Goal: Information Seeking & Learning: Learn about a topic

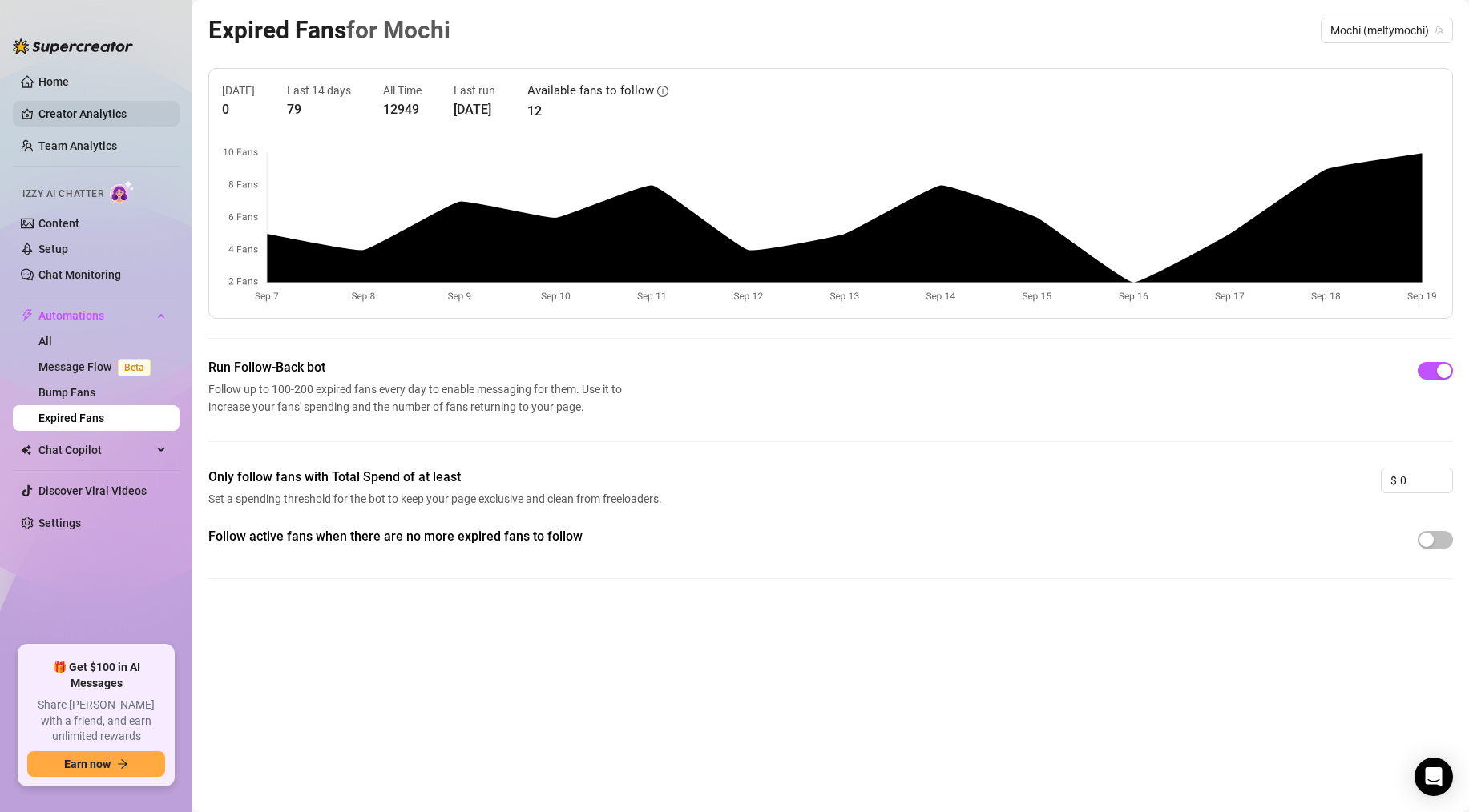
click at [103, 109] on link "Creator Analytics" at bounding box center [103, 113] width 128 height 25
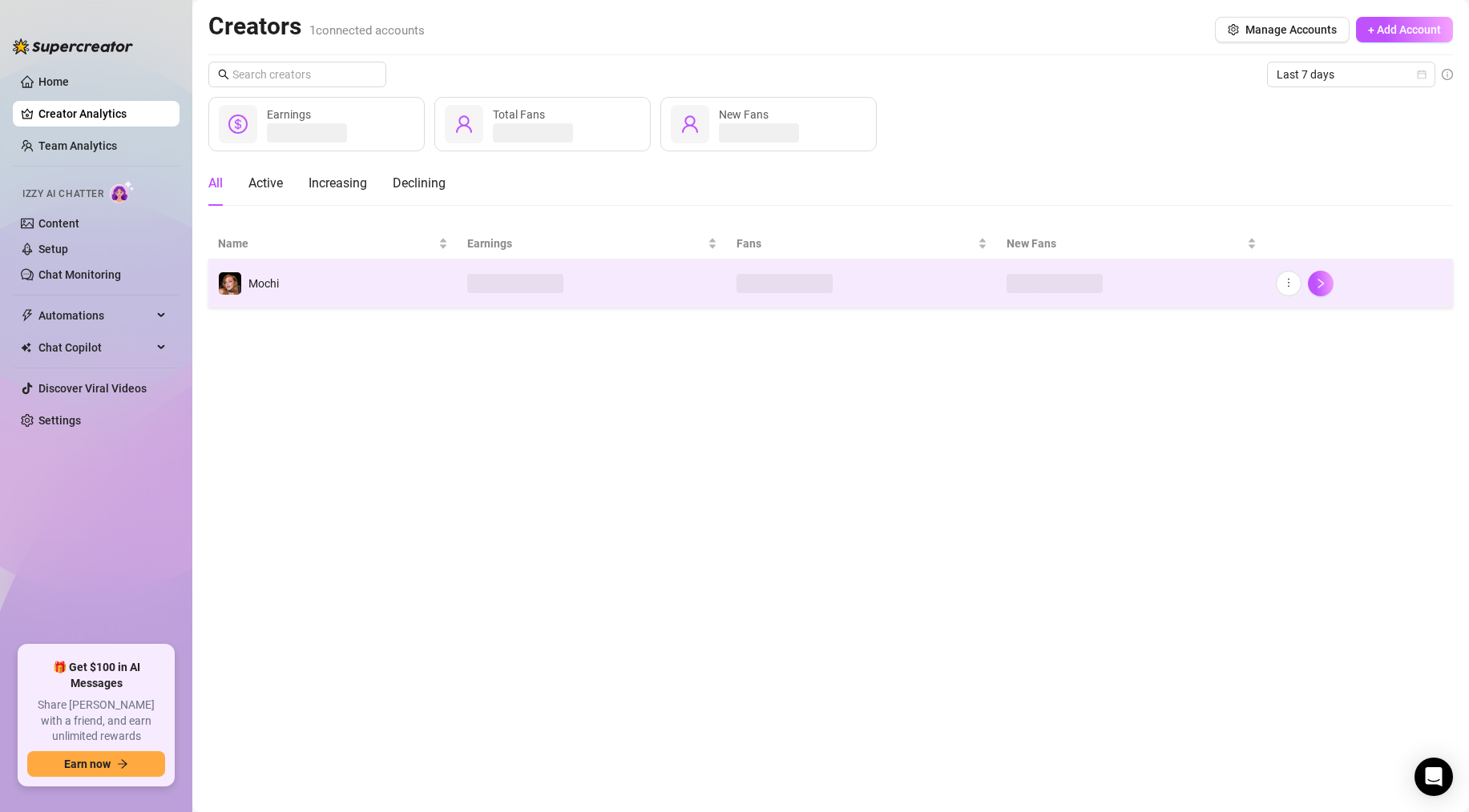
click at [348, 280] on td "Mochi" at bounding box center [333, 283] width 249 height 48
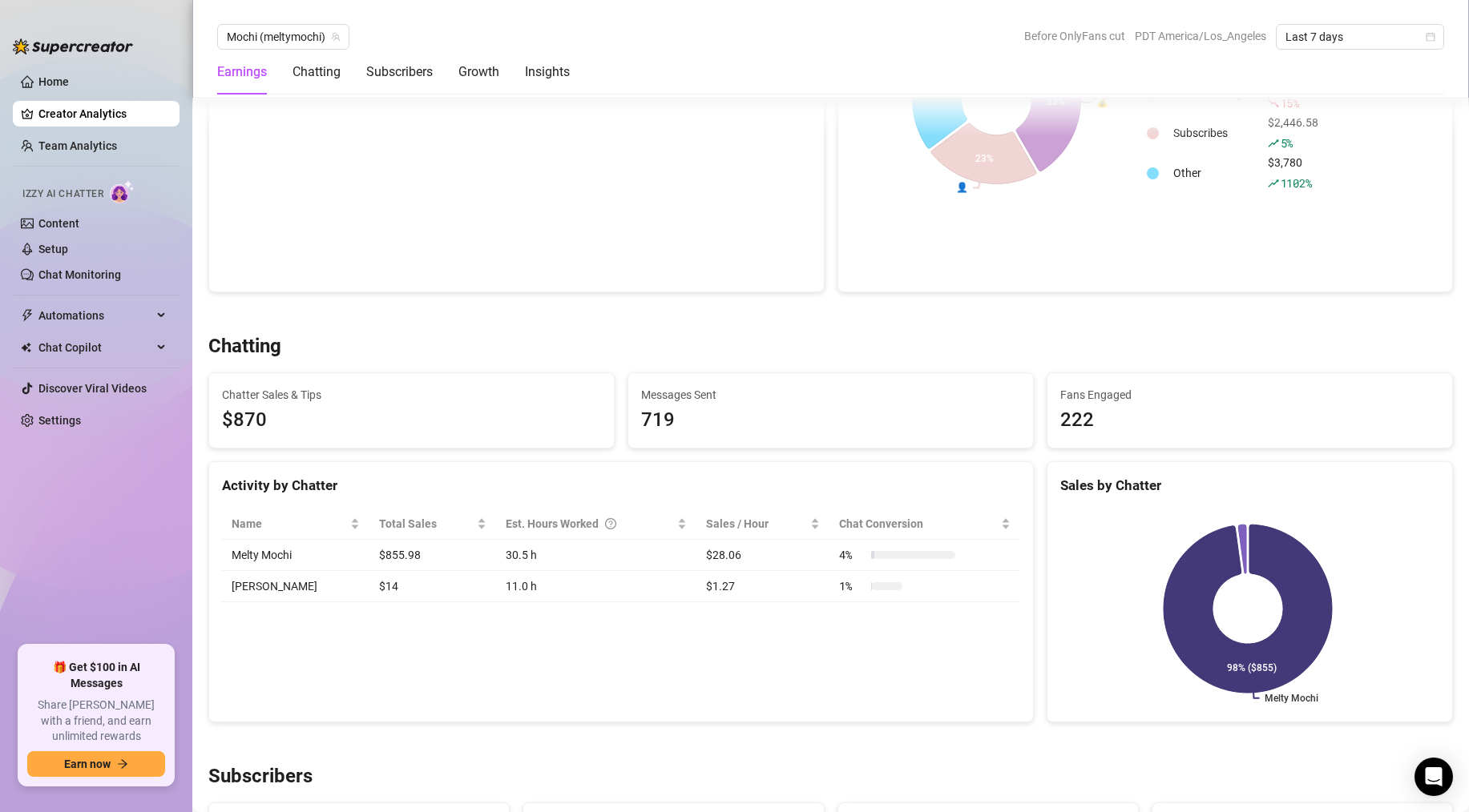
scroll to position [327, 0]
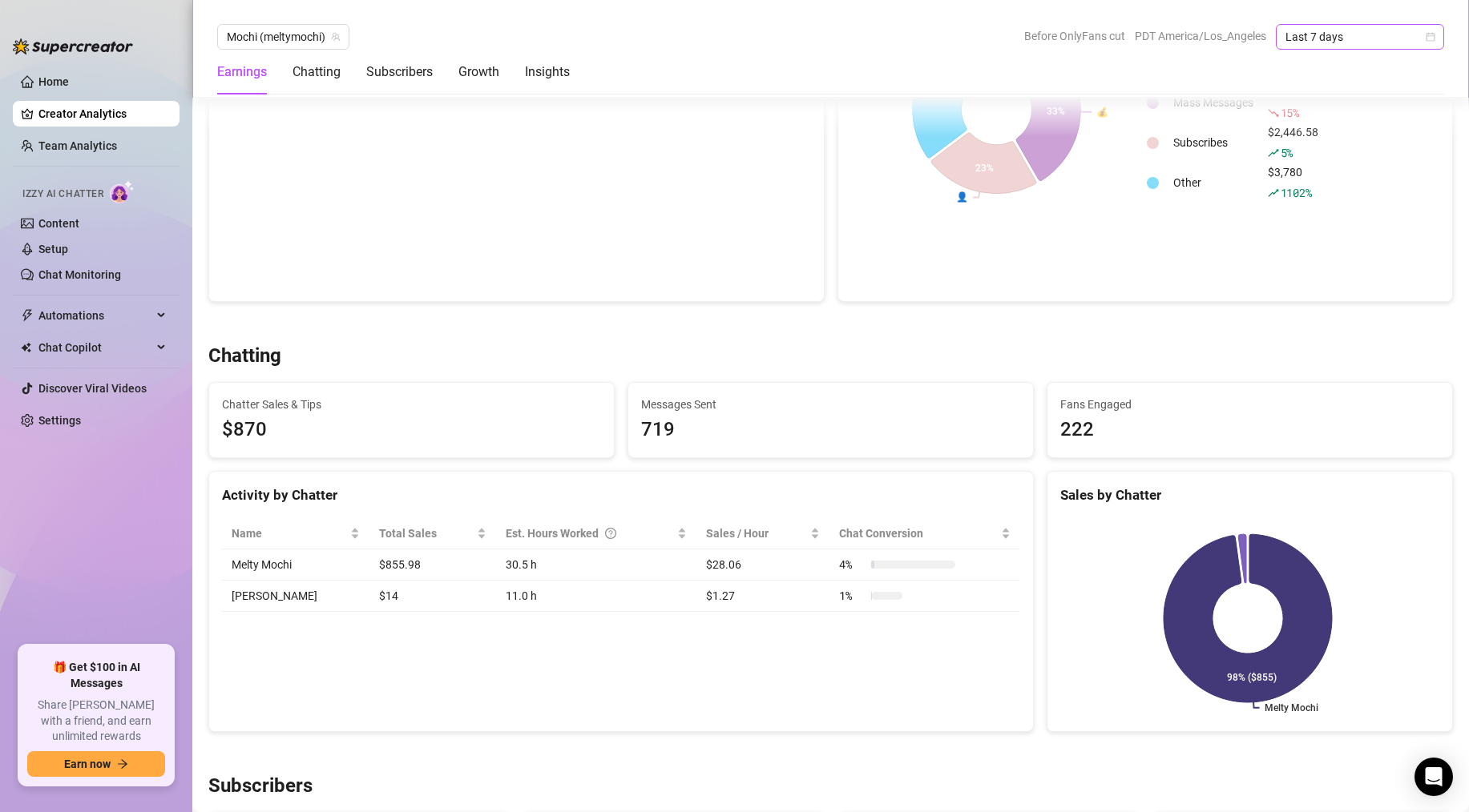
click at [1394, 32] on span "Last 7 days" at bounding box center [1360, 36] width 149 height 24
click at [1327, 168] on div "Custom date" at bounding box center [1359, 171] width 143 height 18
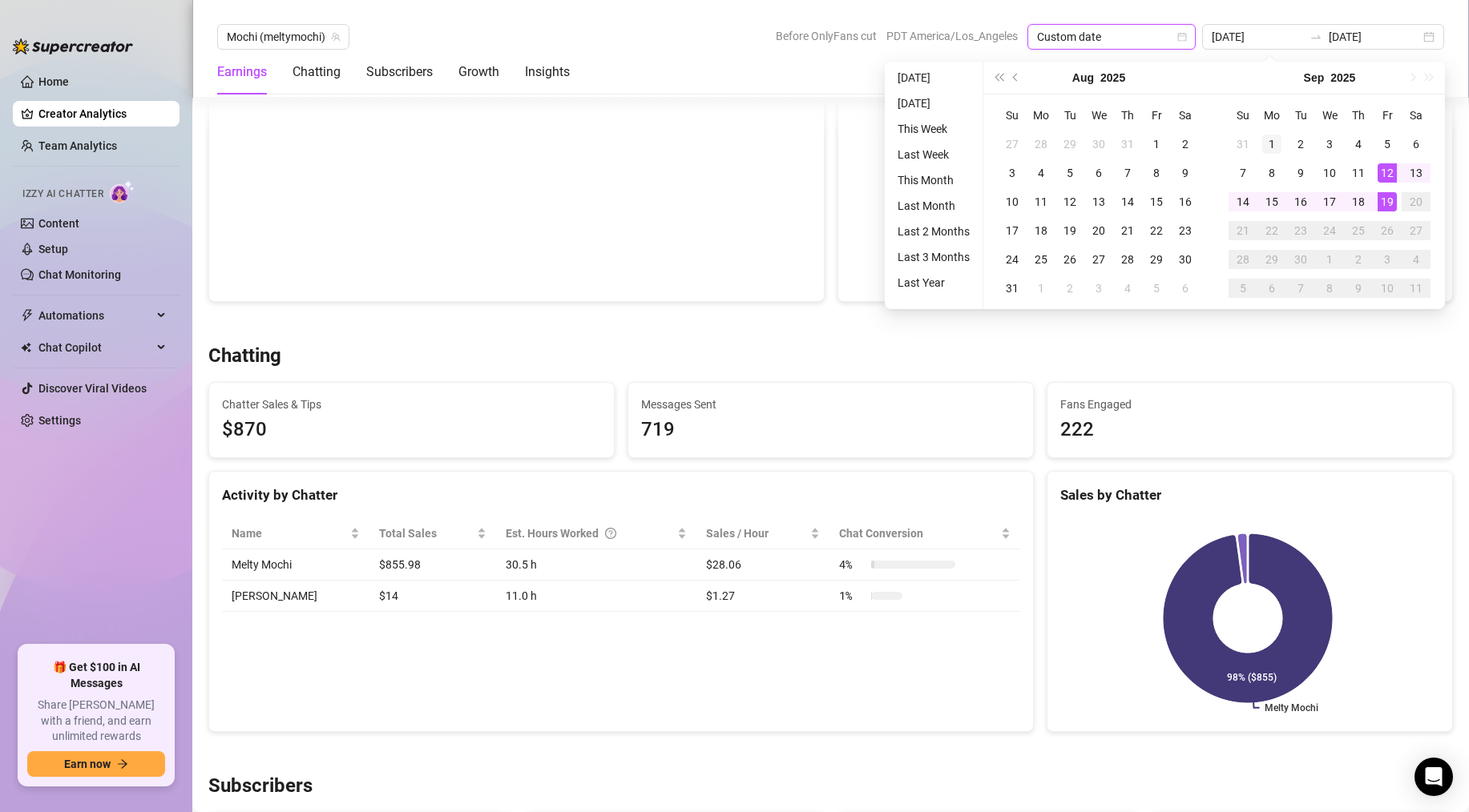
type input "[DATE]"
click at [1273, 138] on div "1" at bounding box center [1272, 145] width 19 height 19
type input "[DATE]"
click at [1387, 196] on div "19" at bounding box center [1387, 202] width 19 height 19
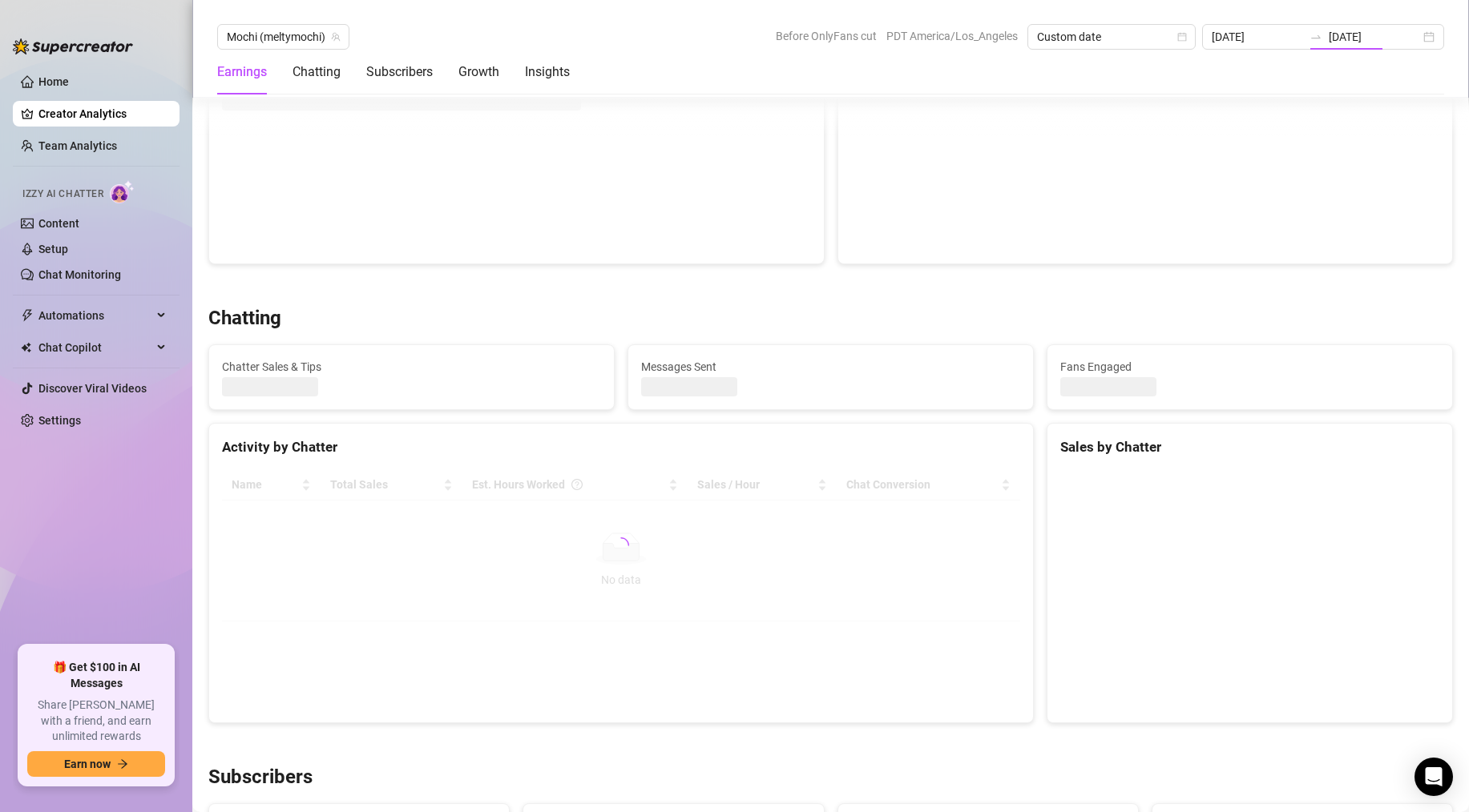
type input "[DATE]"
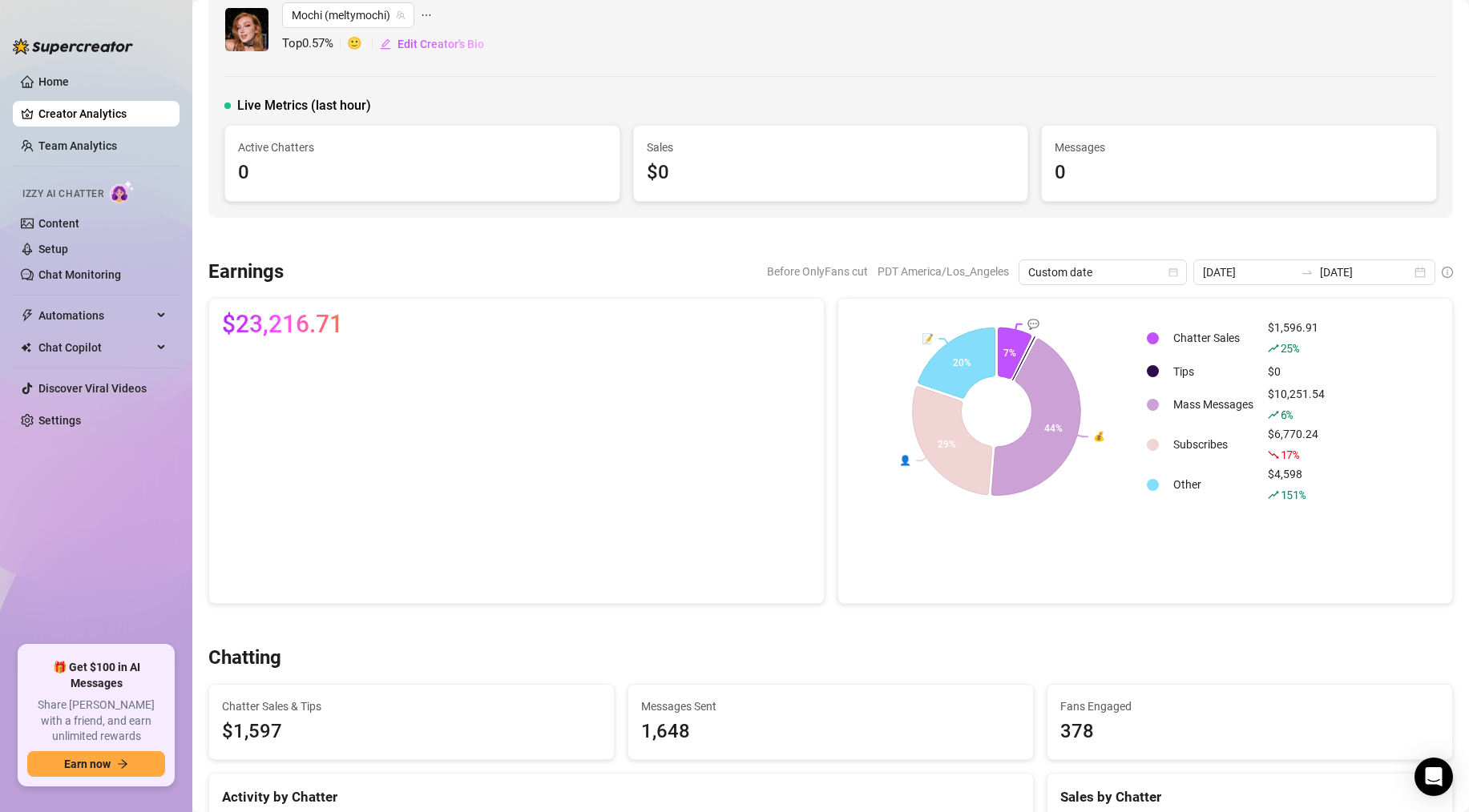
scroll to position [0, 0]
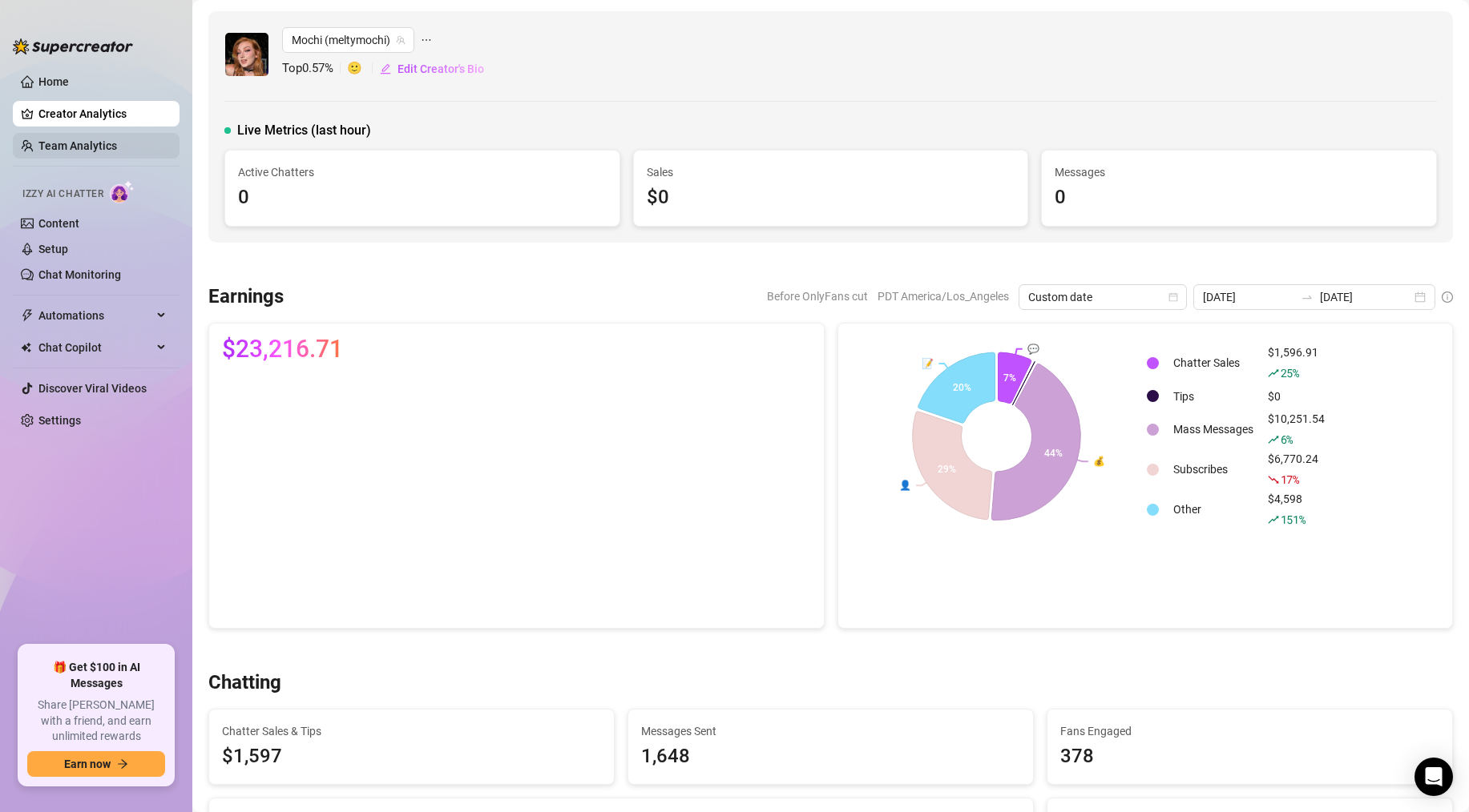
click at [79, 143] on link "Team Analytics" at bounding box center [78, 146] width 79 height 13
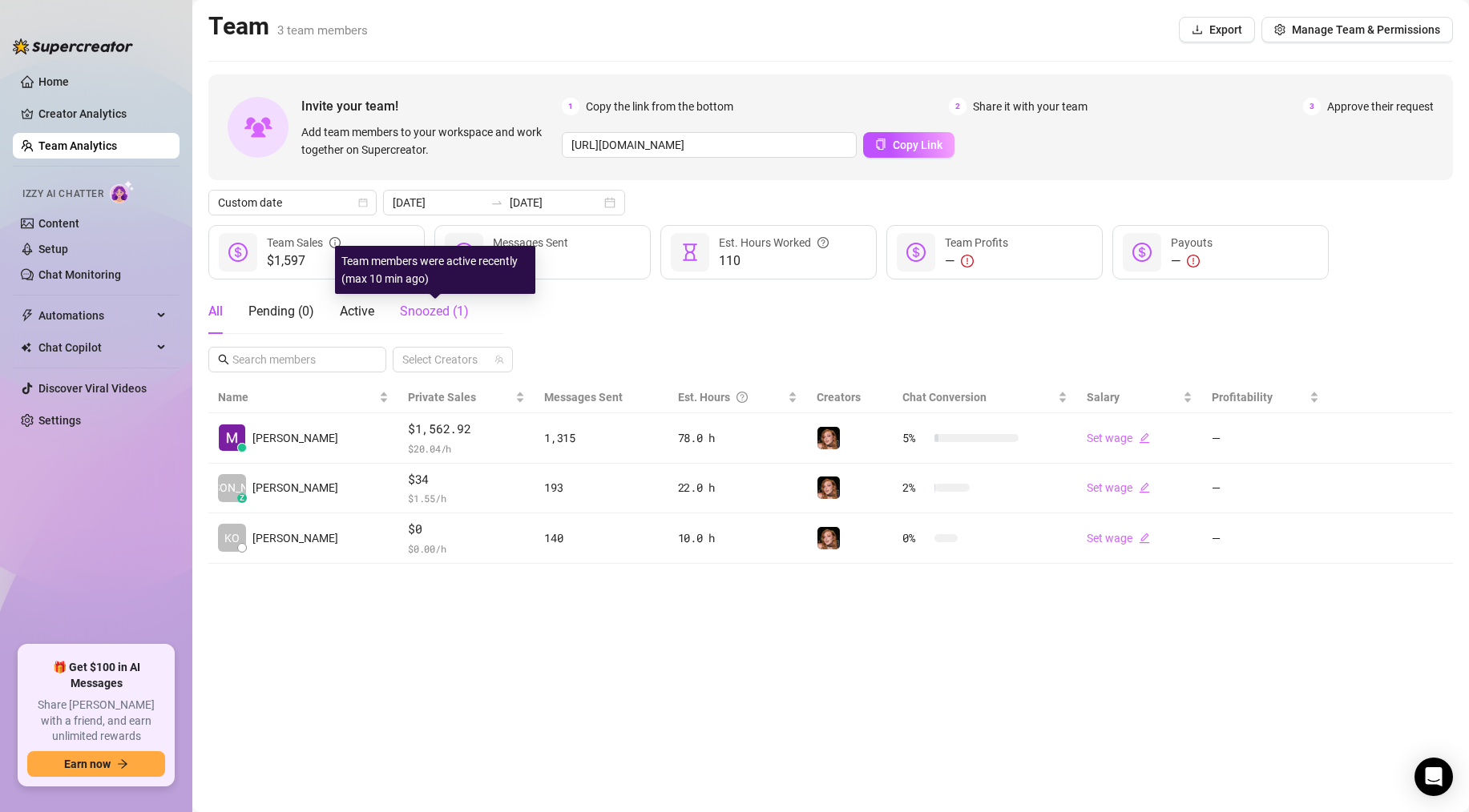
click at [403, 314] on span "Snoozed ( 1 )" at bounding box center [434, 310] width 69 height 15
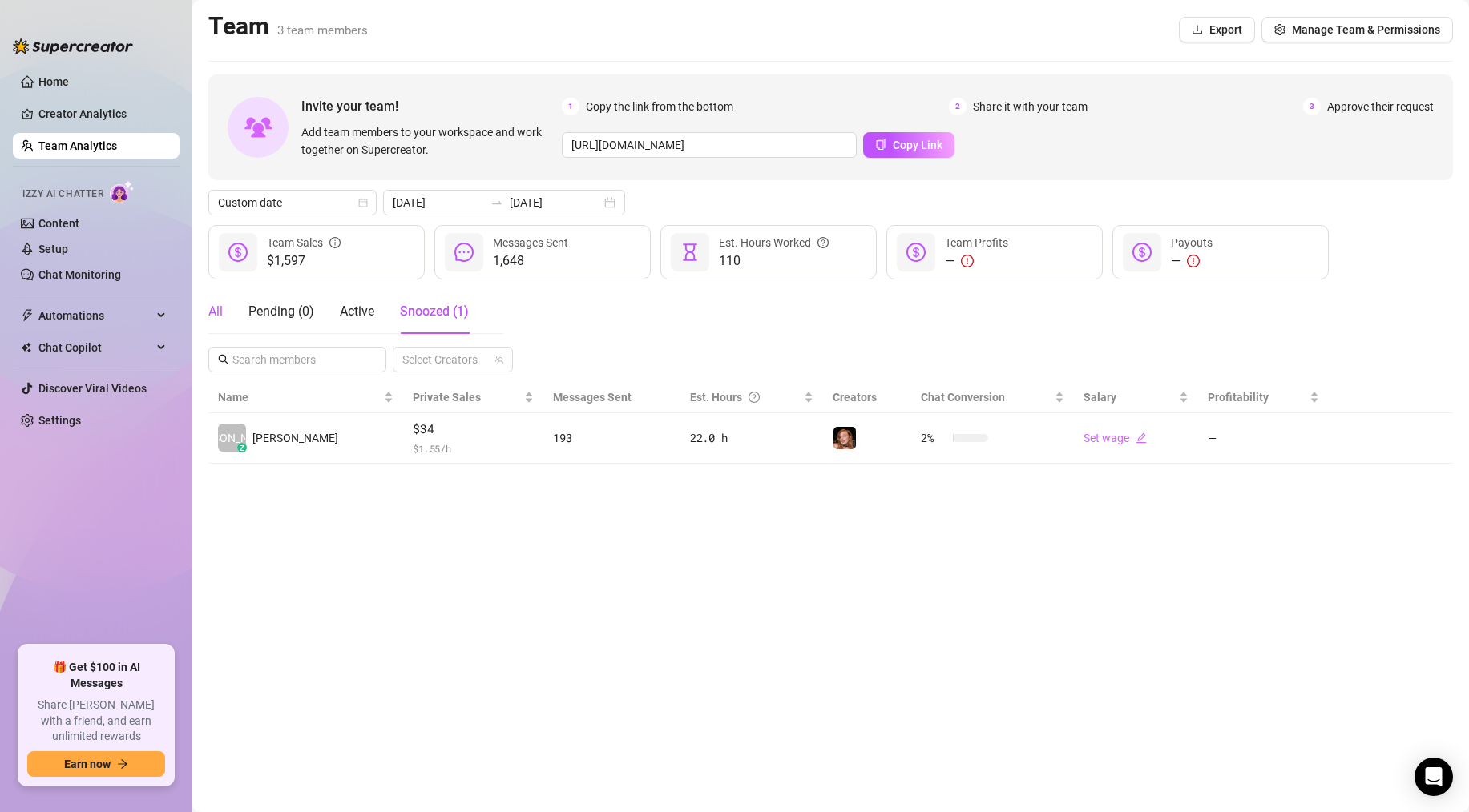
click at [217, 311] on div "All" at bounding box center [216, 311] width 14 height 19
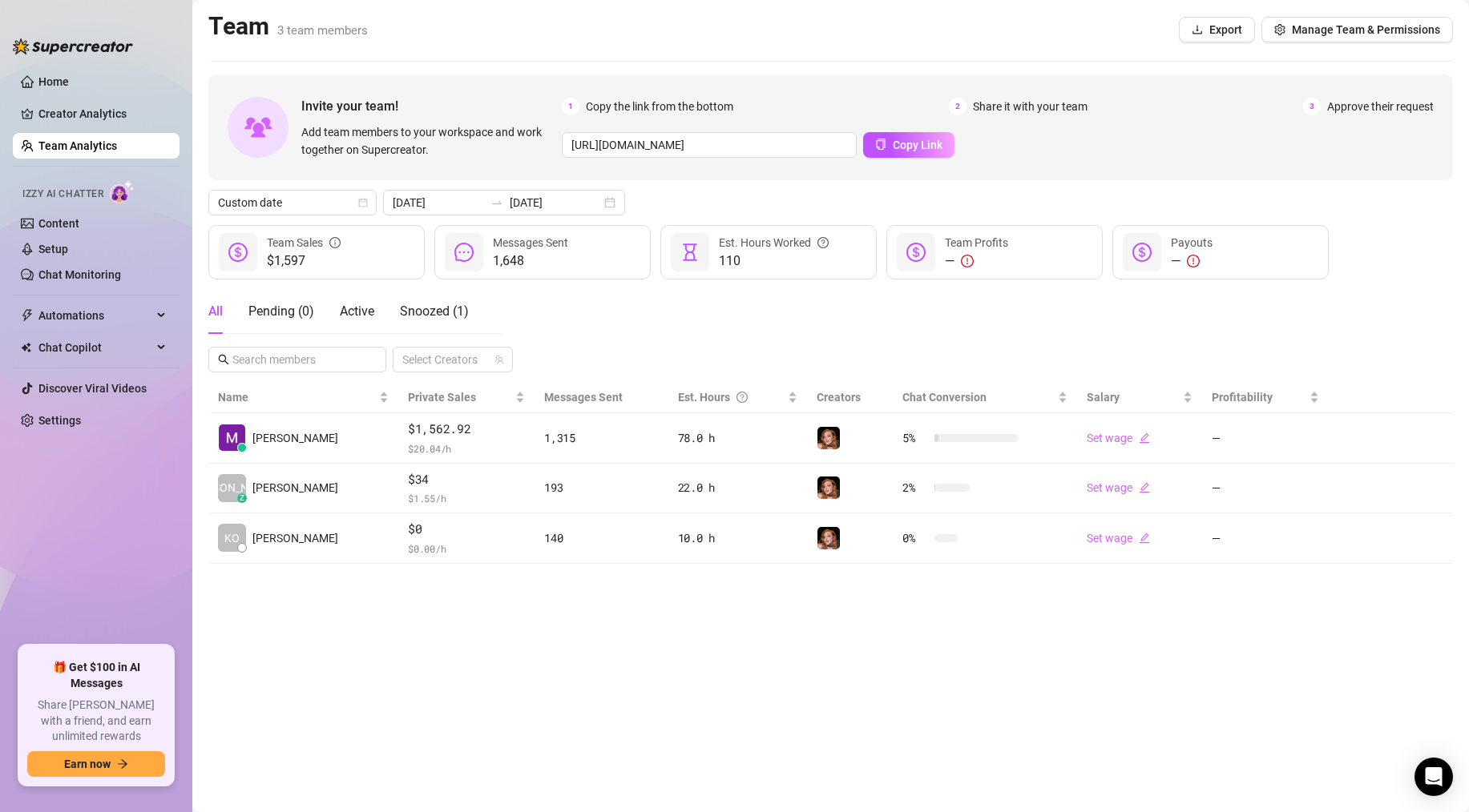
click at [802, 201] on div "Custom date [DATE] [DATE]" at bounding box center [831, 203] width 1244 height 25
click at [84, 118] on link "Creator Analytics" at bounding box center [103, 113] width 128 height 25
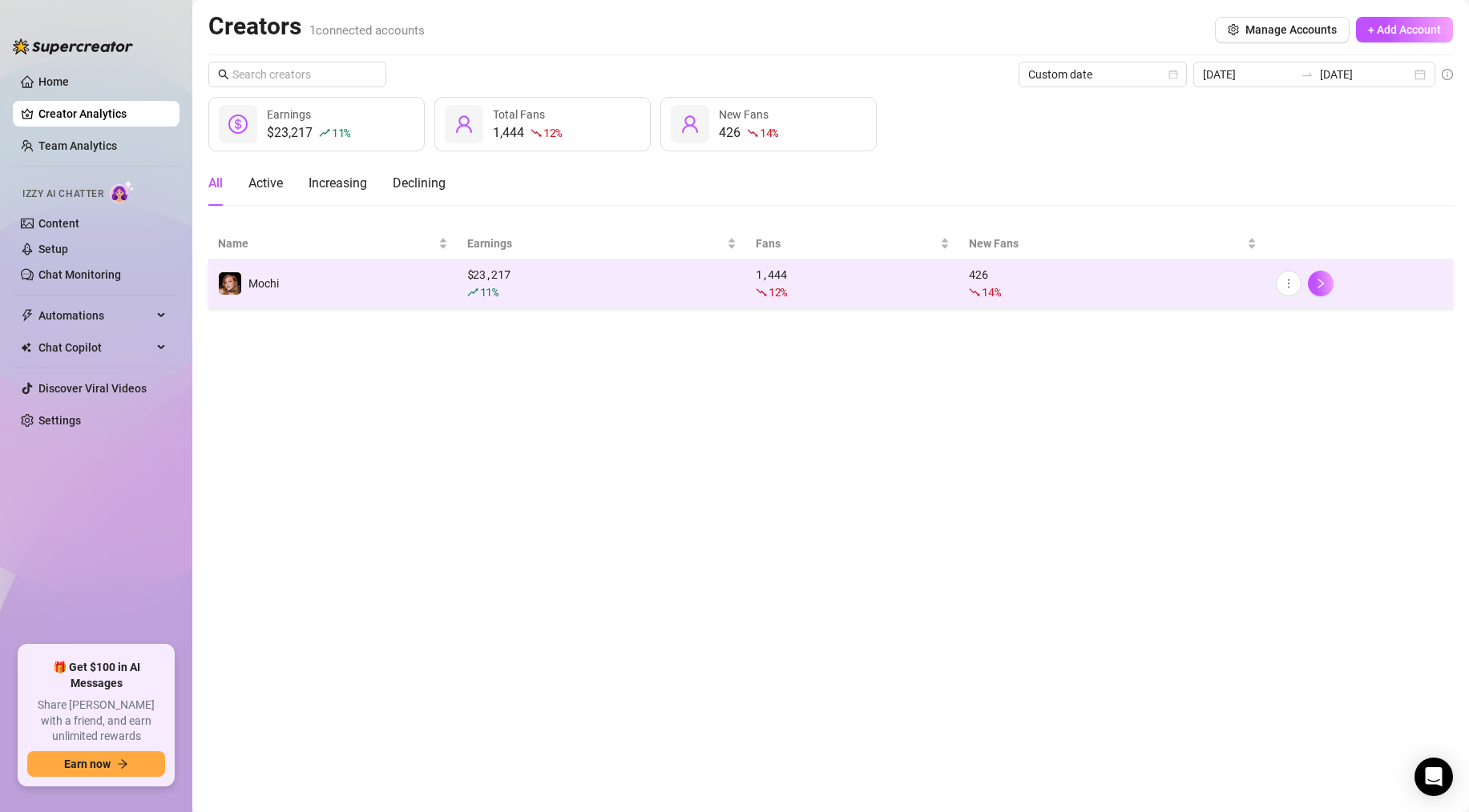
click at [368, 275] on td "Mochi" at bounding box center [333, 284] width 249 height 49
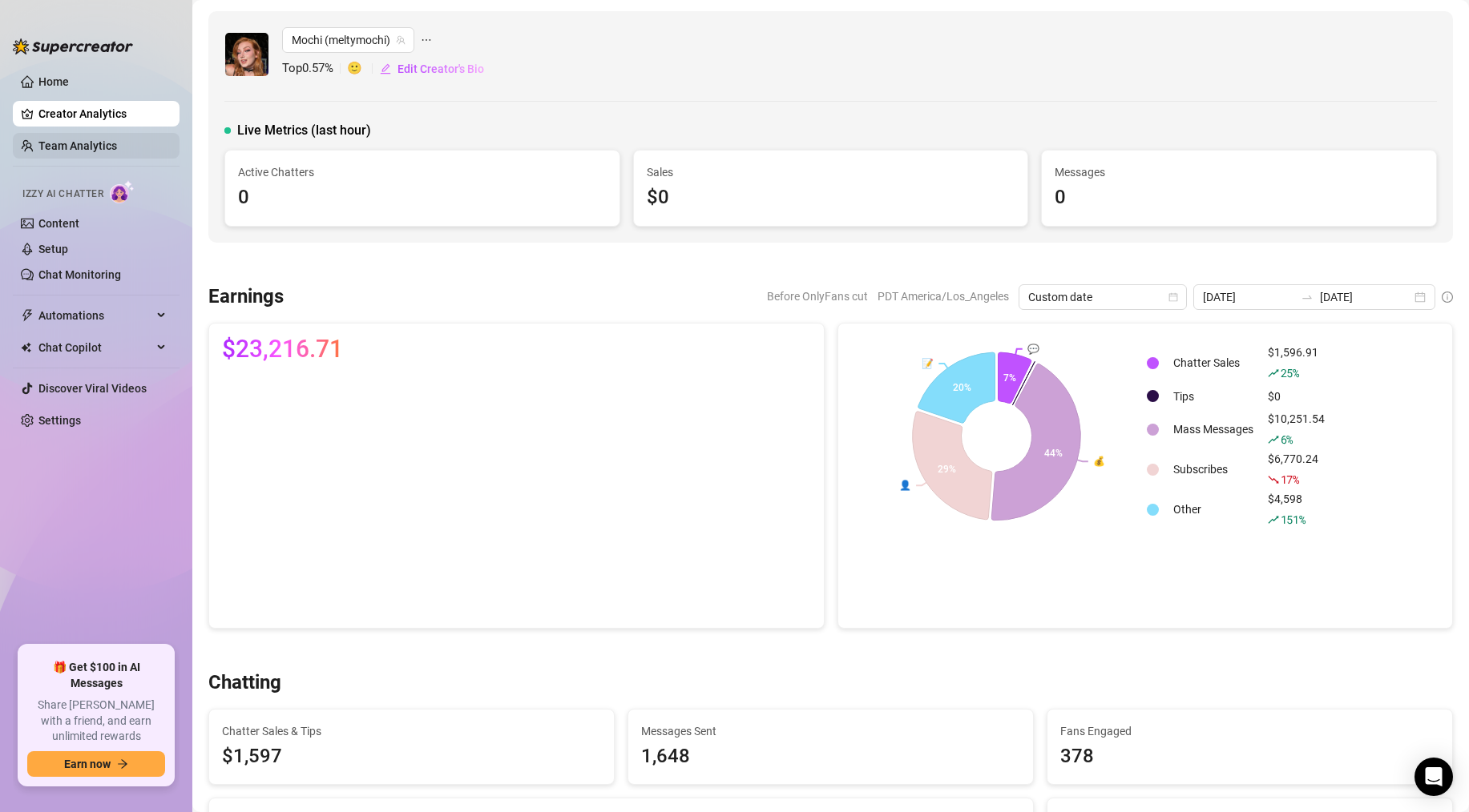
click at [112, 141] on link "Team Analytics" at bounding box center [78, 146] width 79 height 13
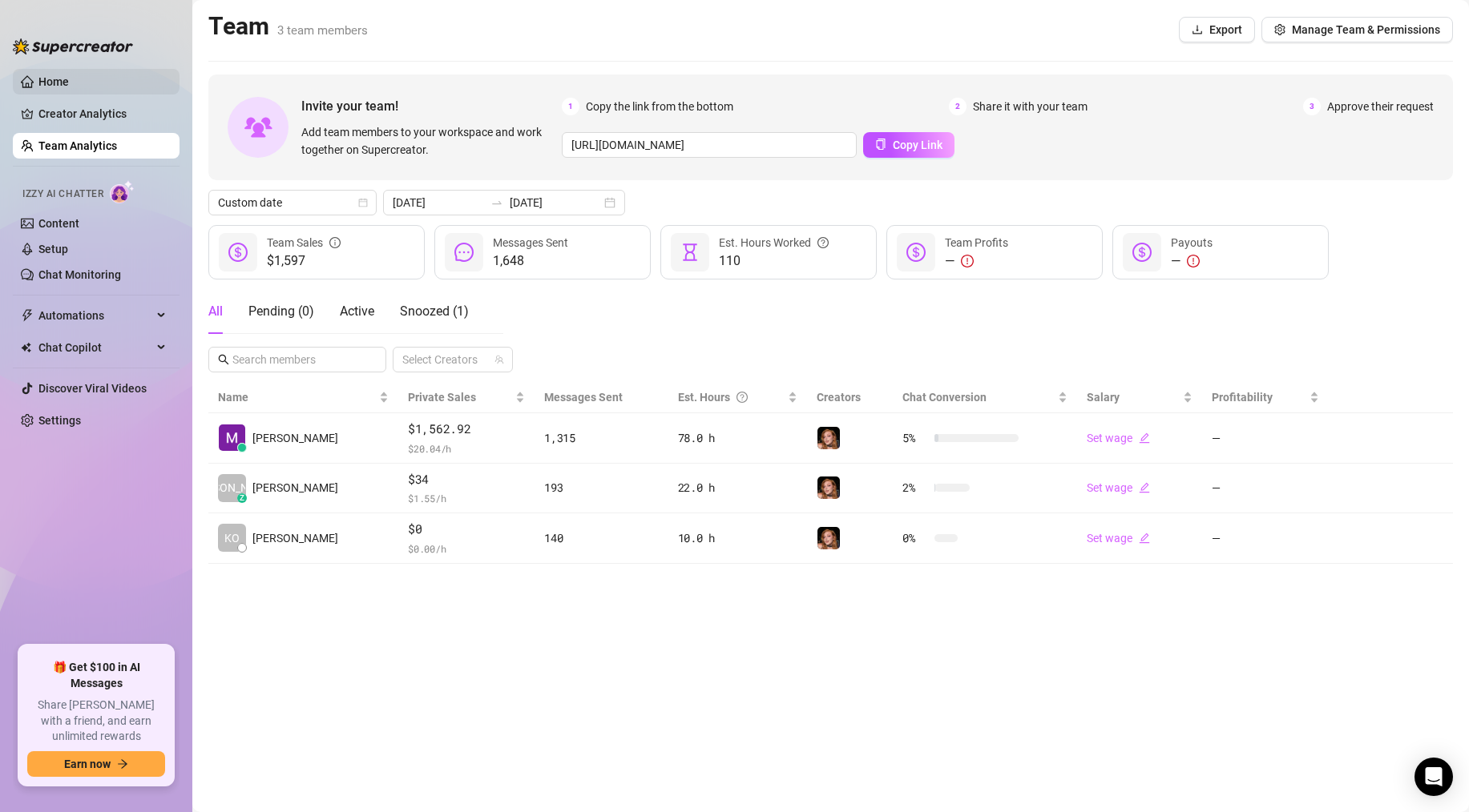
click at [58, 75] on link "Home" at bounding box center [53, 82] width 31 height 13
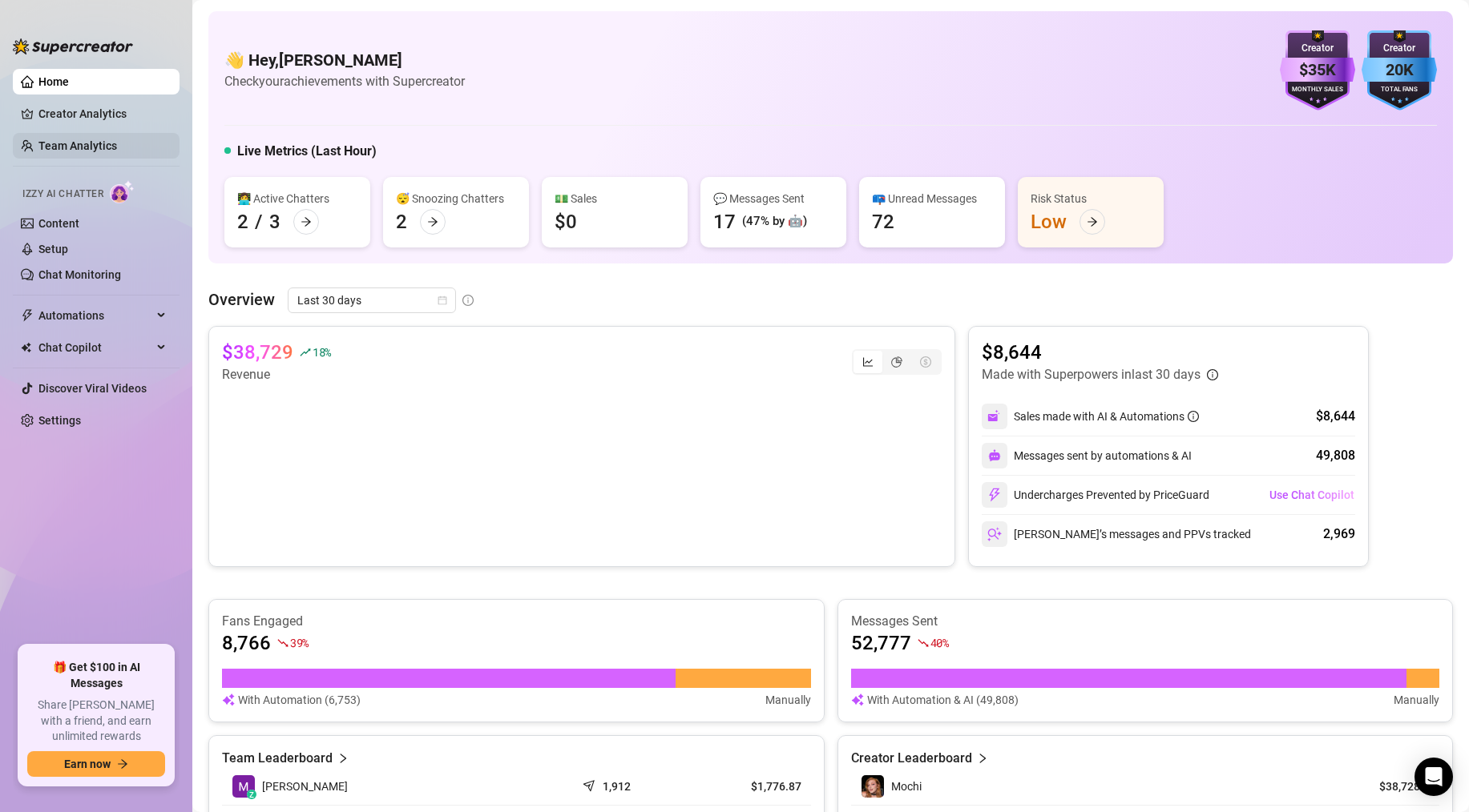
click at [69, 147] on link "Team Analytics" at bounding box center [78, 146] width 79 height 13
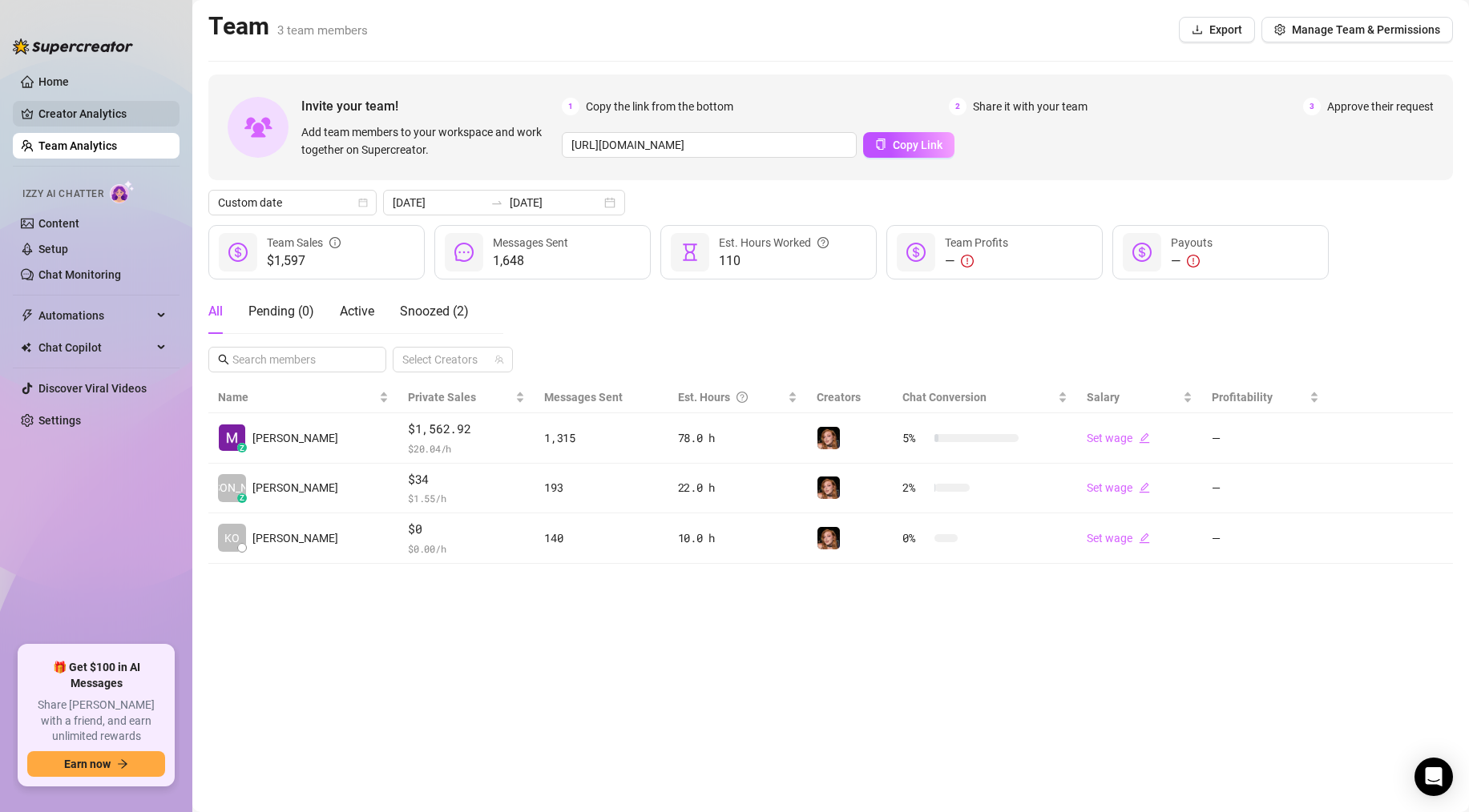
click at [78, 118] on link "Creator Analytics" at bounding box center [103, 113] width 128 height 25
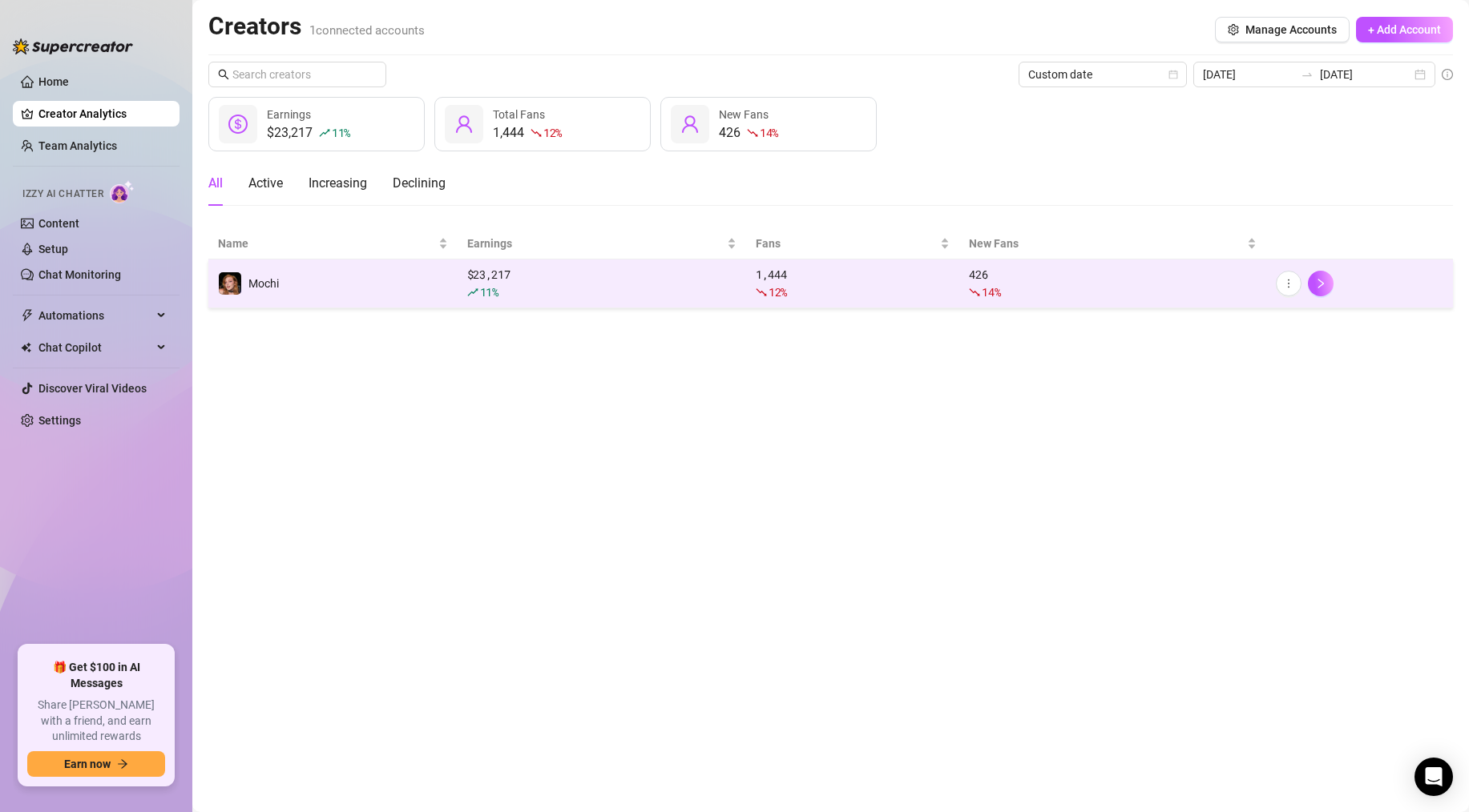
click at [447, 283] on td "Mochi" at bounding box center [333, 284] width 249 height 49
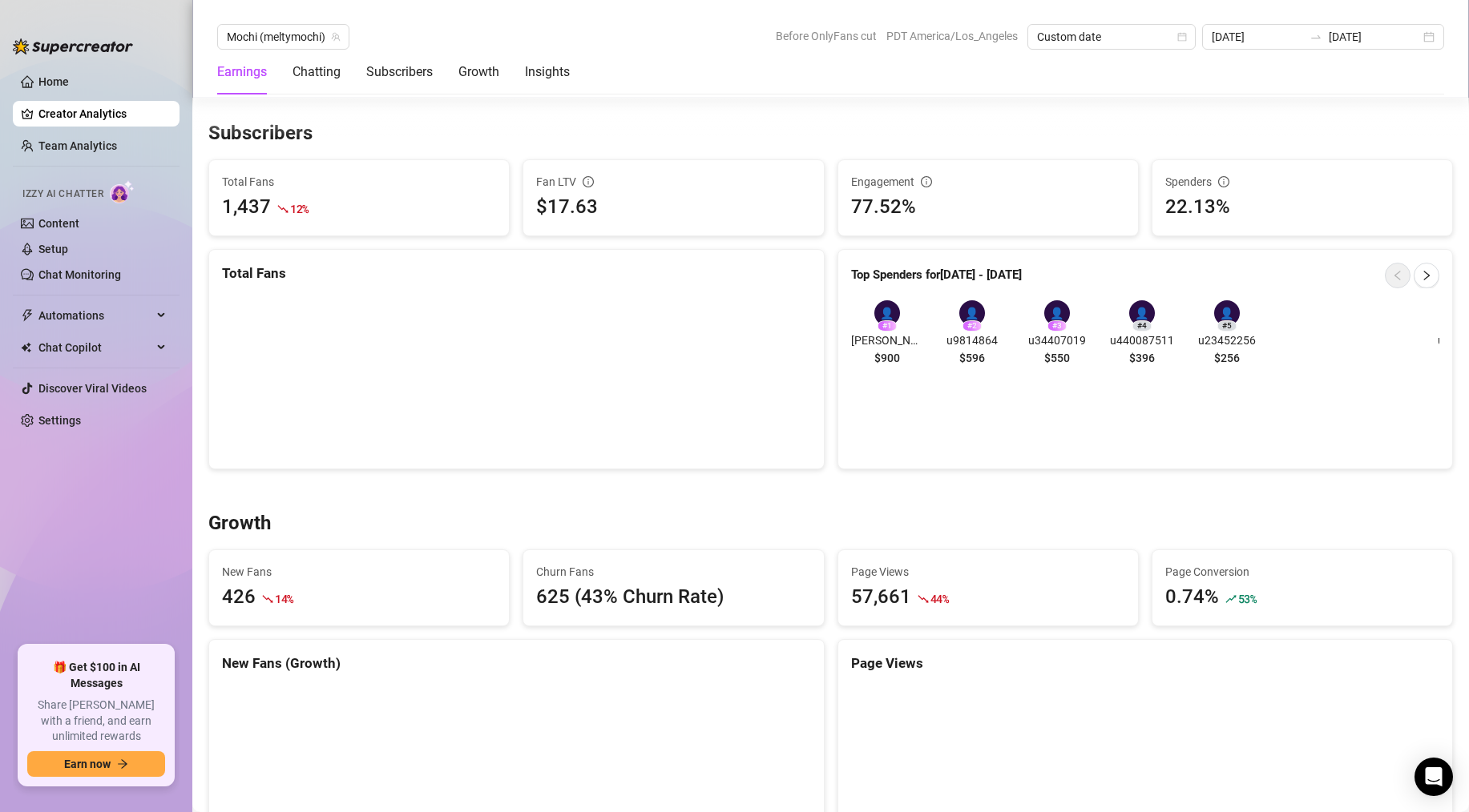
scroll to position [1001, 0]
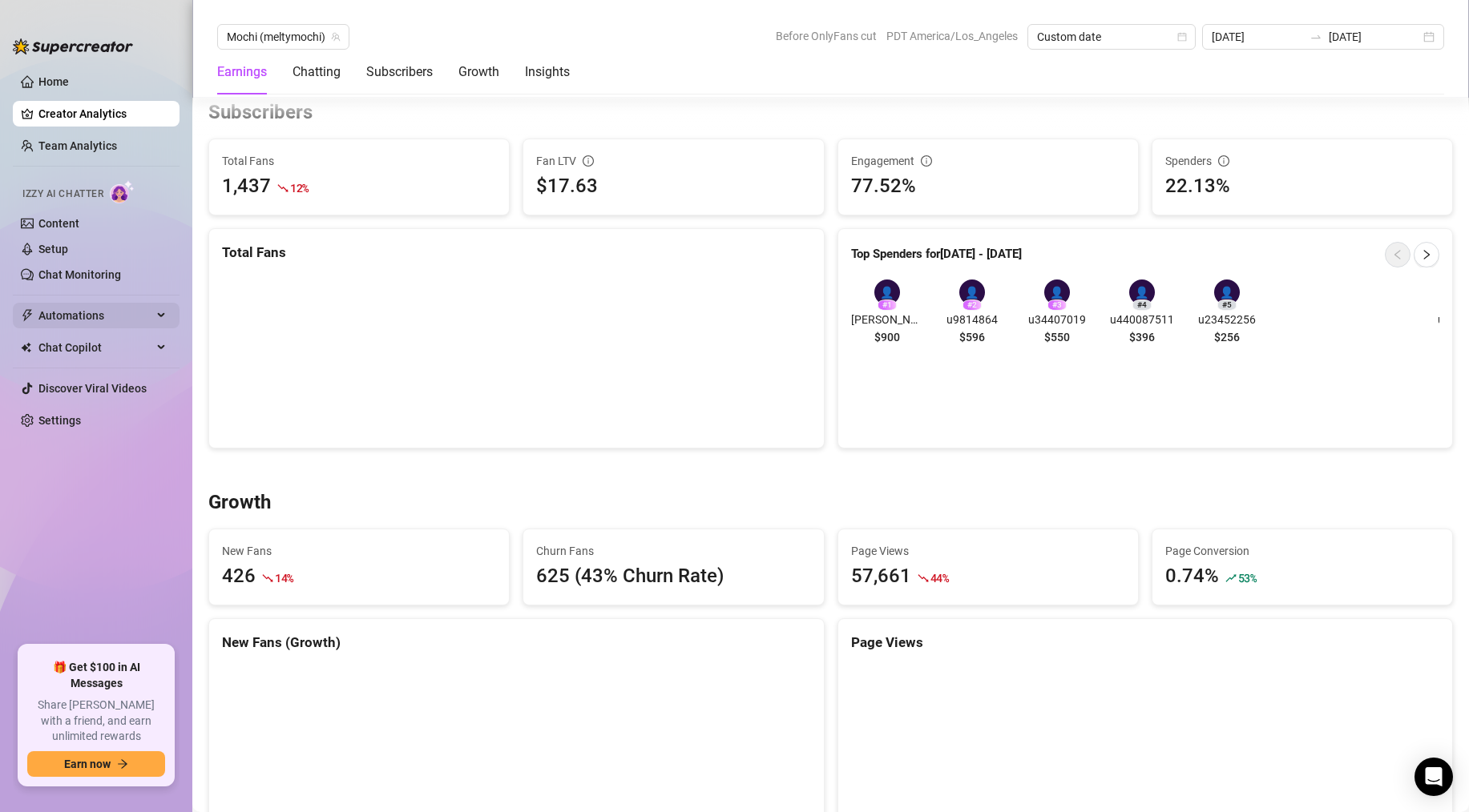
click at [61, 316] on span "Automations" at bounding box center [96, 315] width 114 height 25
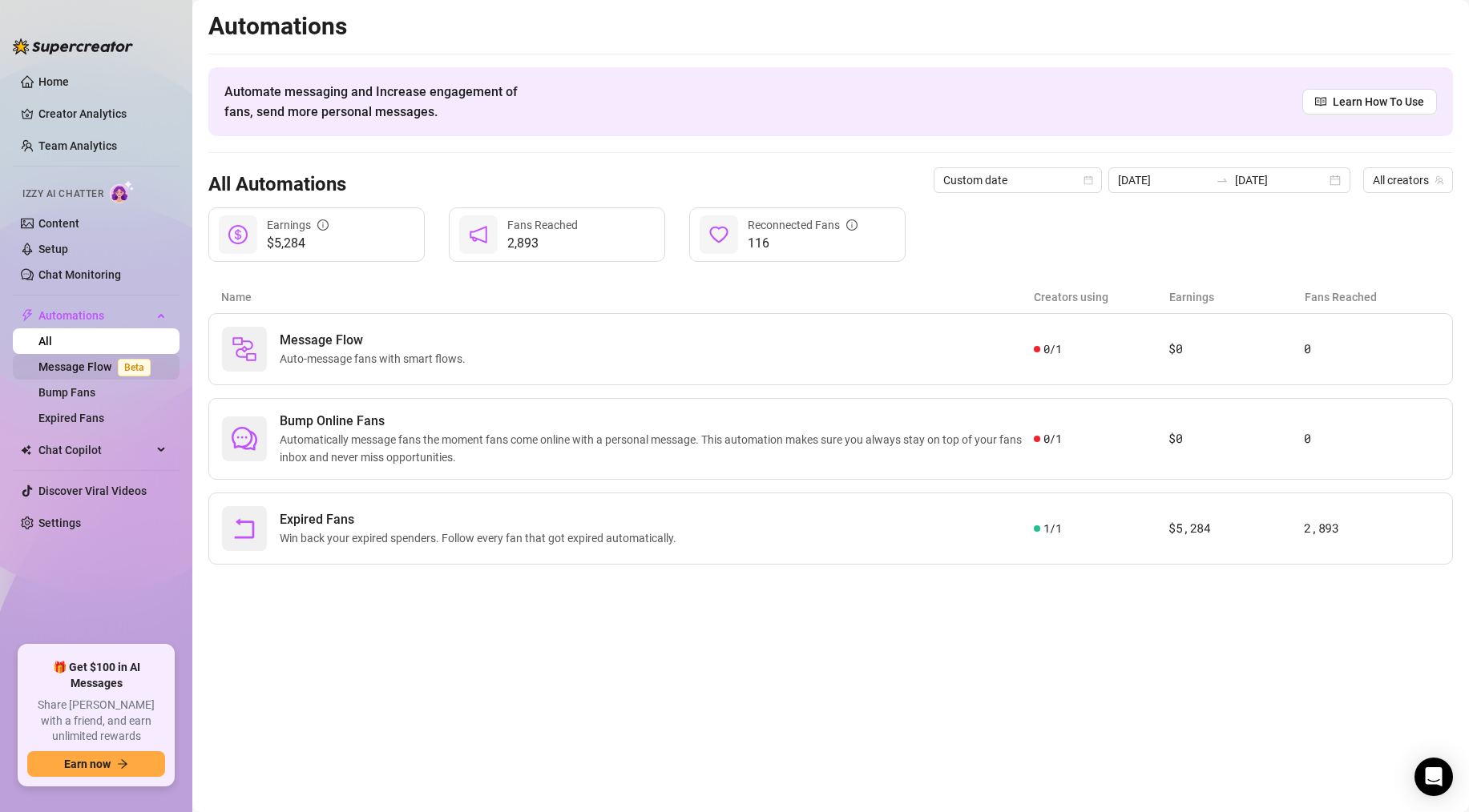
click at [69, 368] on link "Message Flow Beta" at bounding box center [97, 367] width 118 height 13
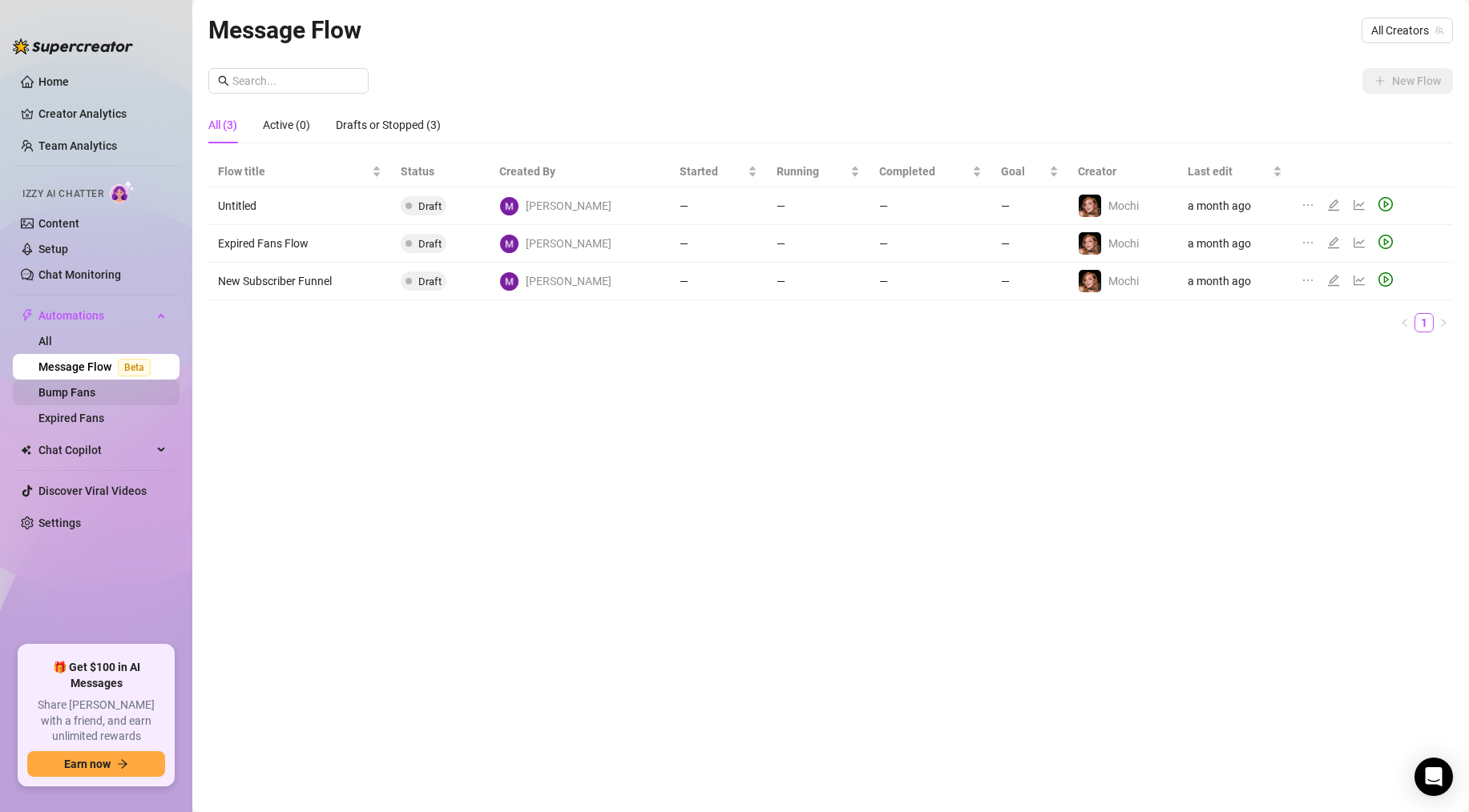
click at [69, 395] on link "Bump Fans" at bounding box center [67, 392] width 57 height 13
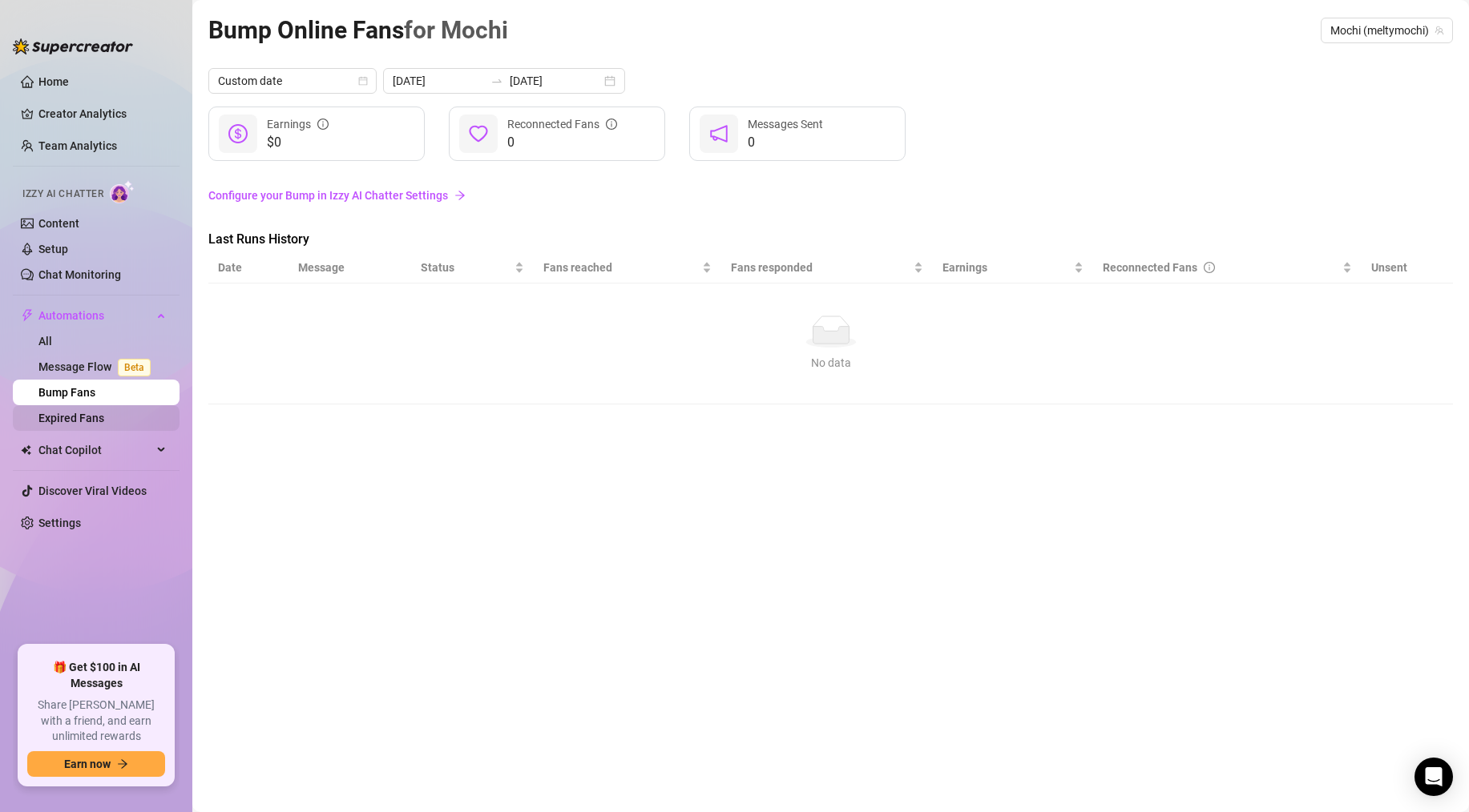
click at [73, 416] on link "Expired Fans" at bounding box center [71, 418] width 66 height 13
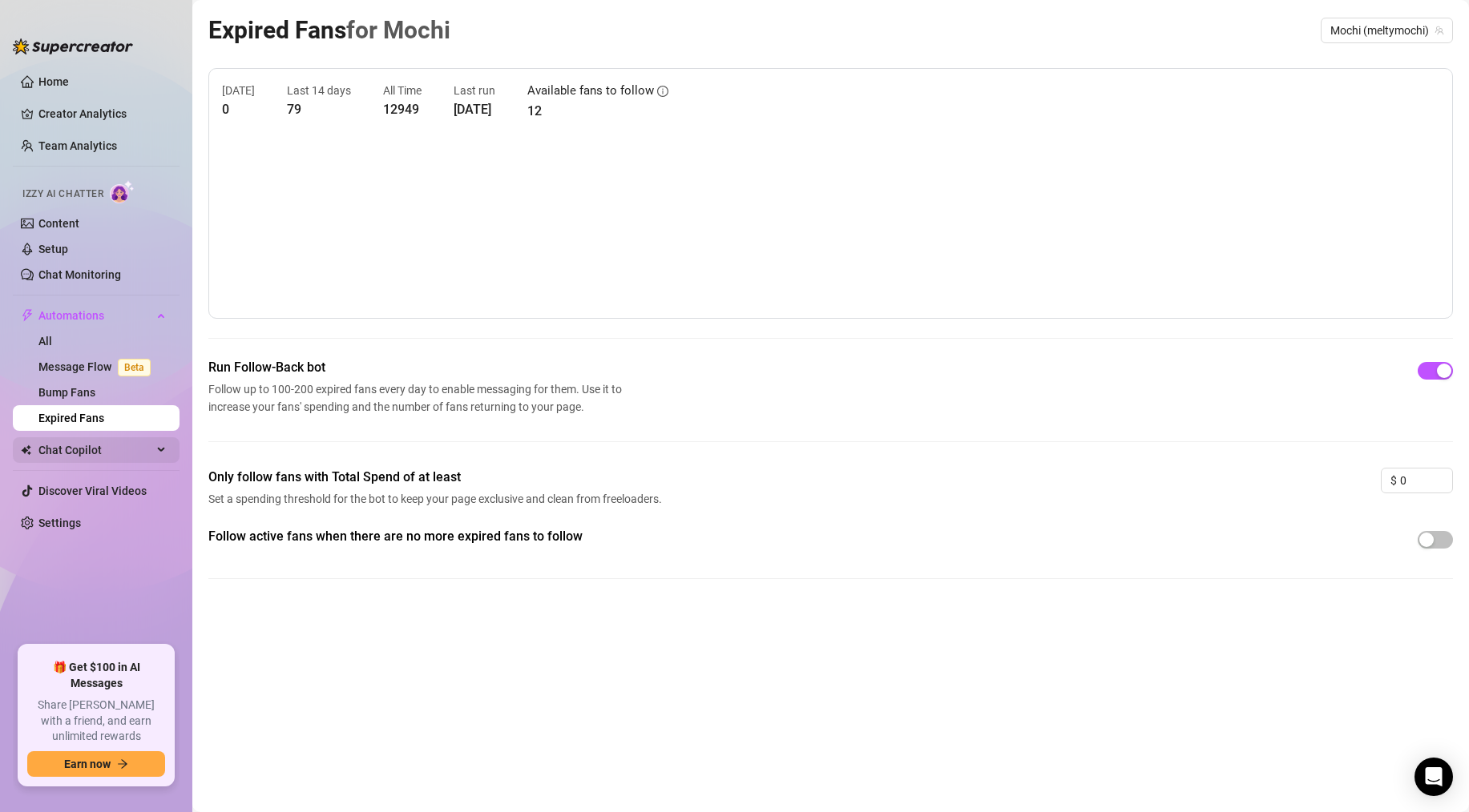
click at [72, 445] on span "Chat Copilot" at bounding box center [96, 450] width 114 height 25
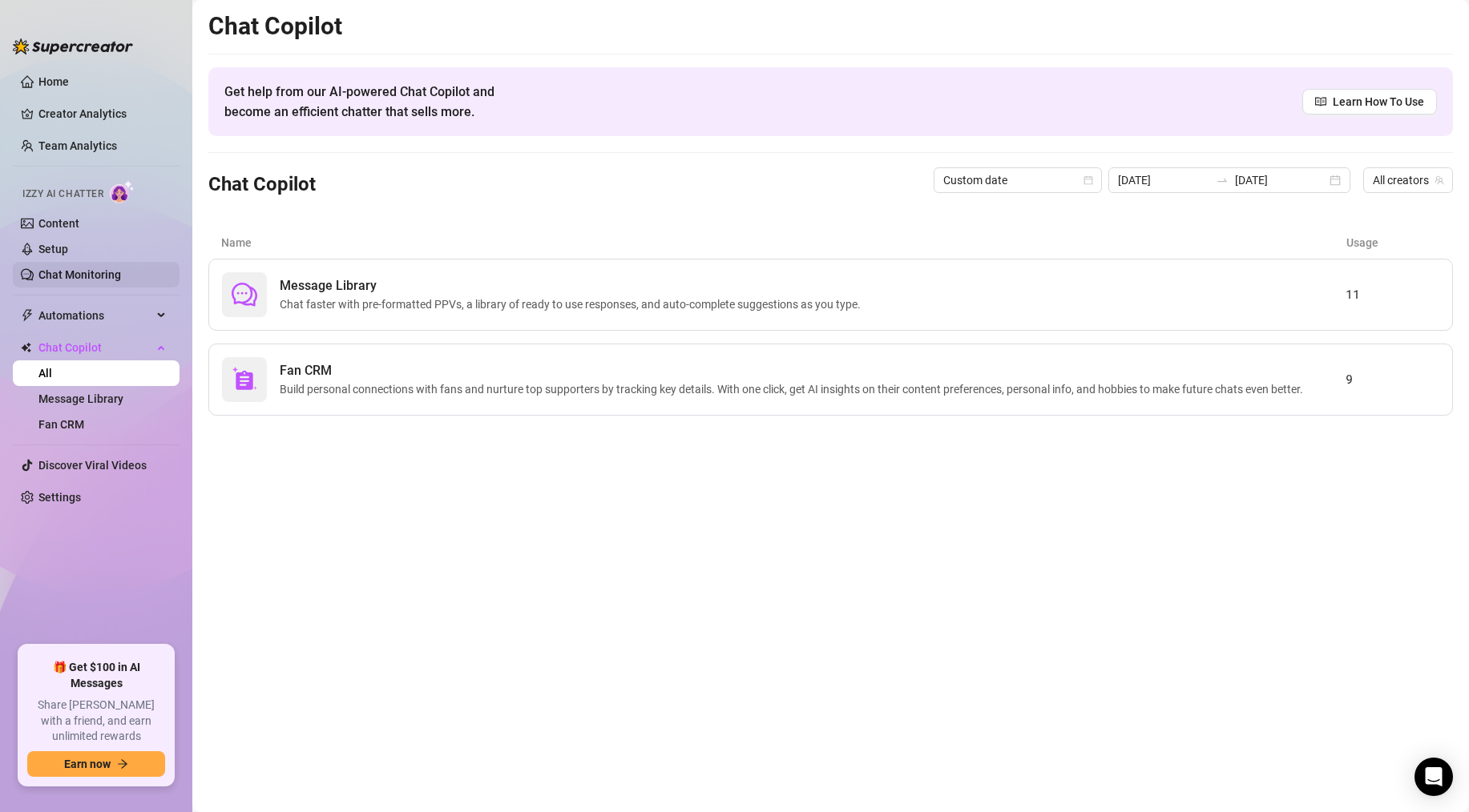
click at [70, 273] on link "Chat Monitoring" at bounding box center [80, 274] width 82 height 13
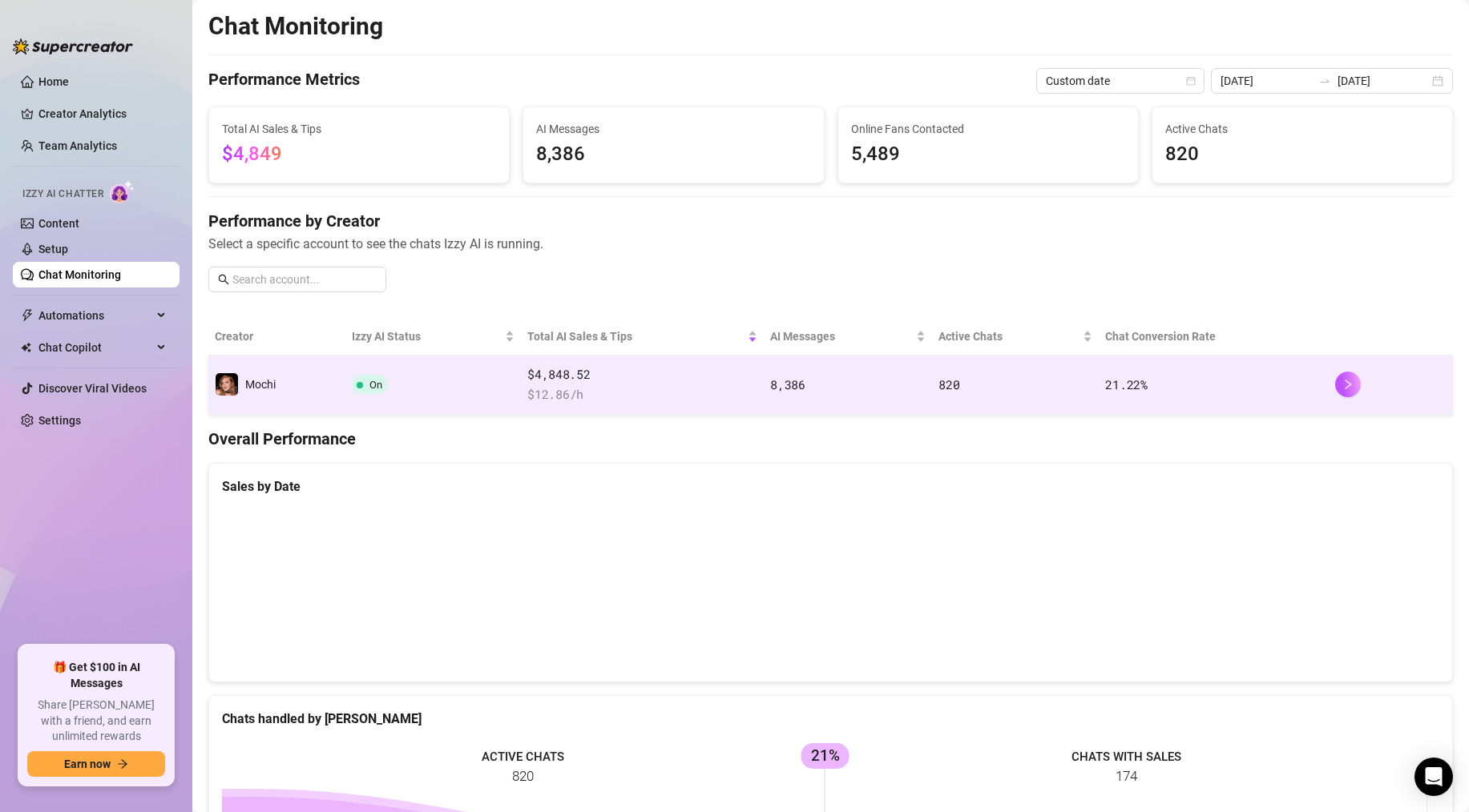
click at [661, 371] on span "$4,848.52" at bounding box center [642, 375] width 230 height 19
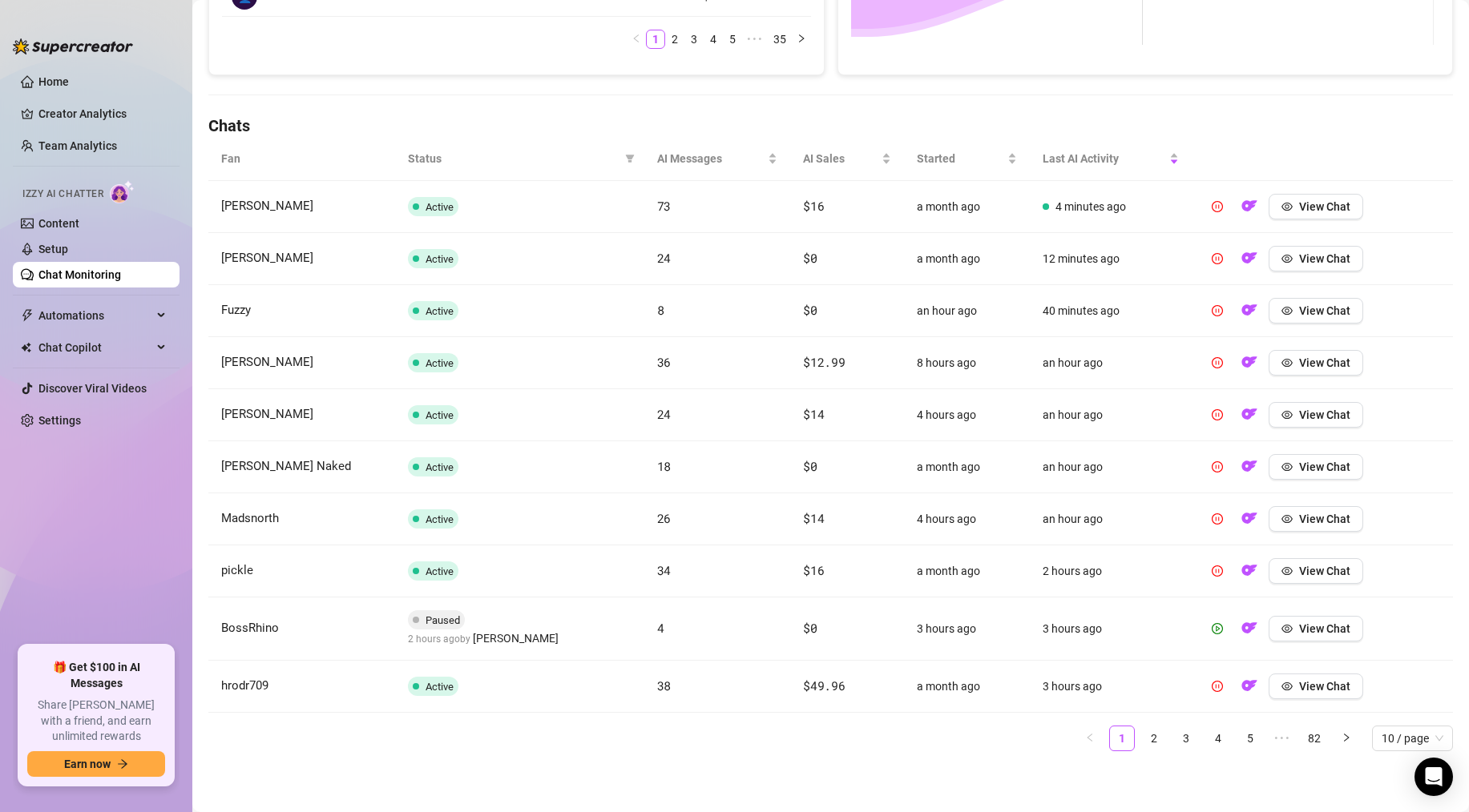
scroll to position [267, 0]
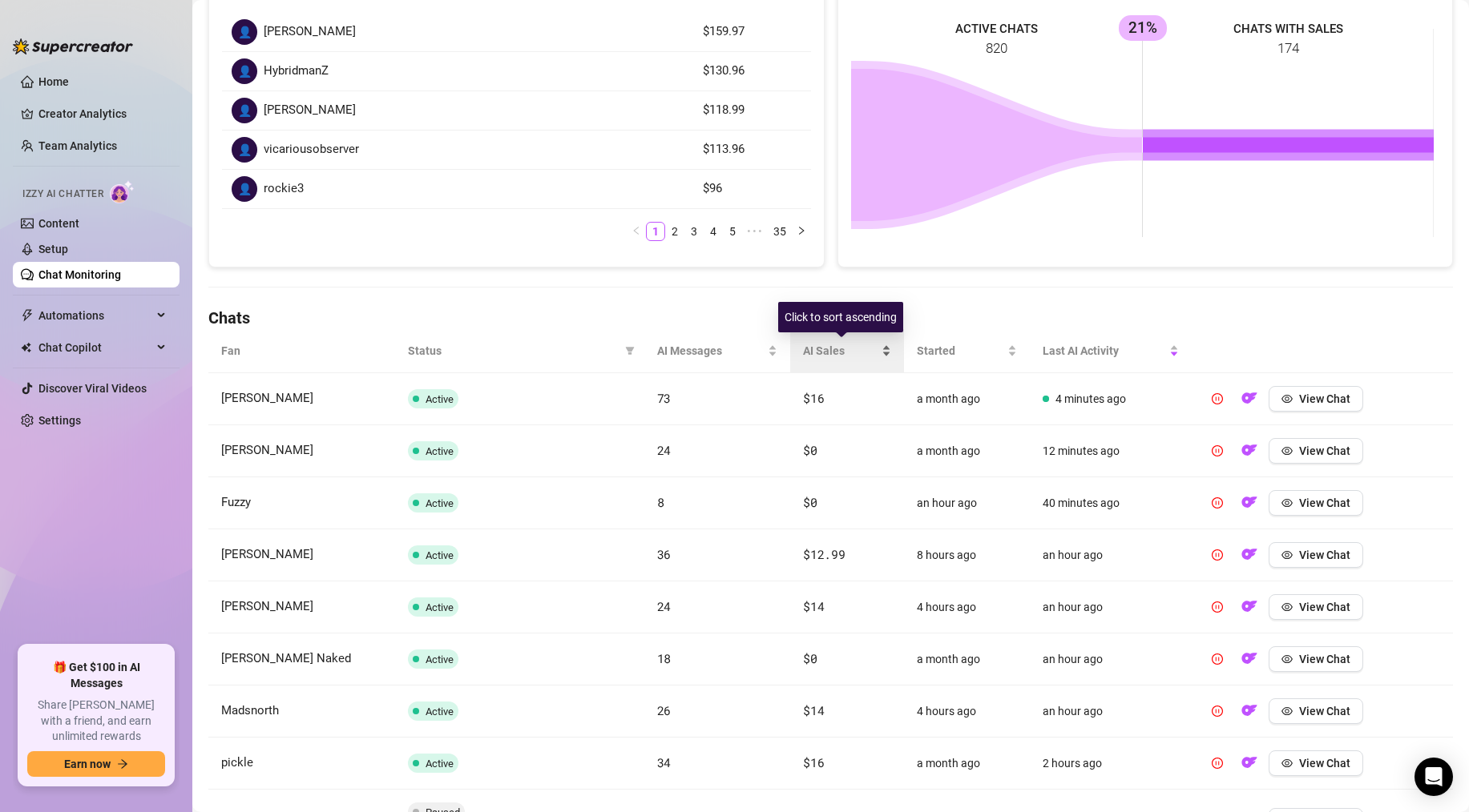
click at [817, 353] on span "AI Sales" at bounding box center [841, 351] width 75 height 18
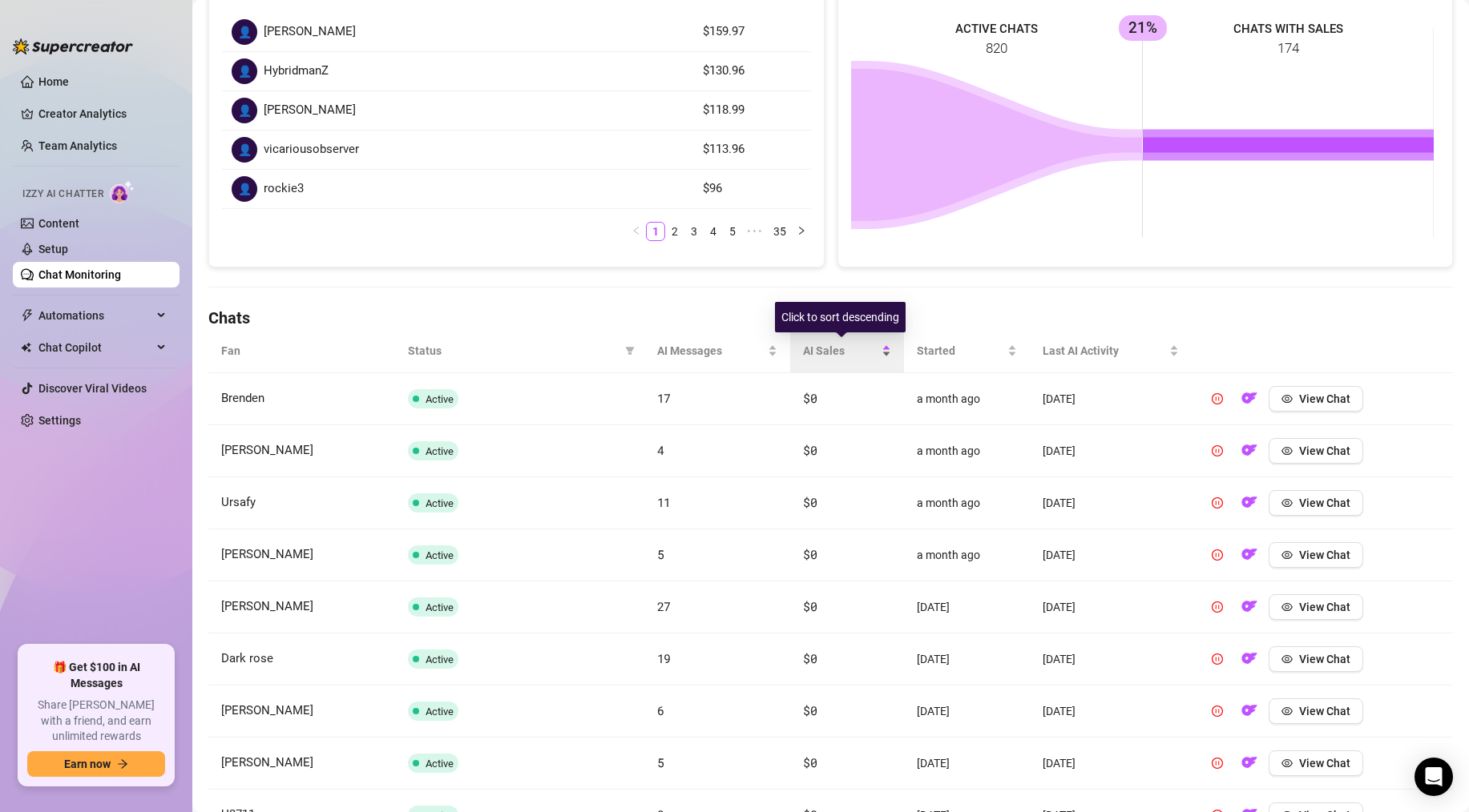
click at [816, 347] on span "AI Sales" at bounding box center [841, 351] width 75 height 18
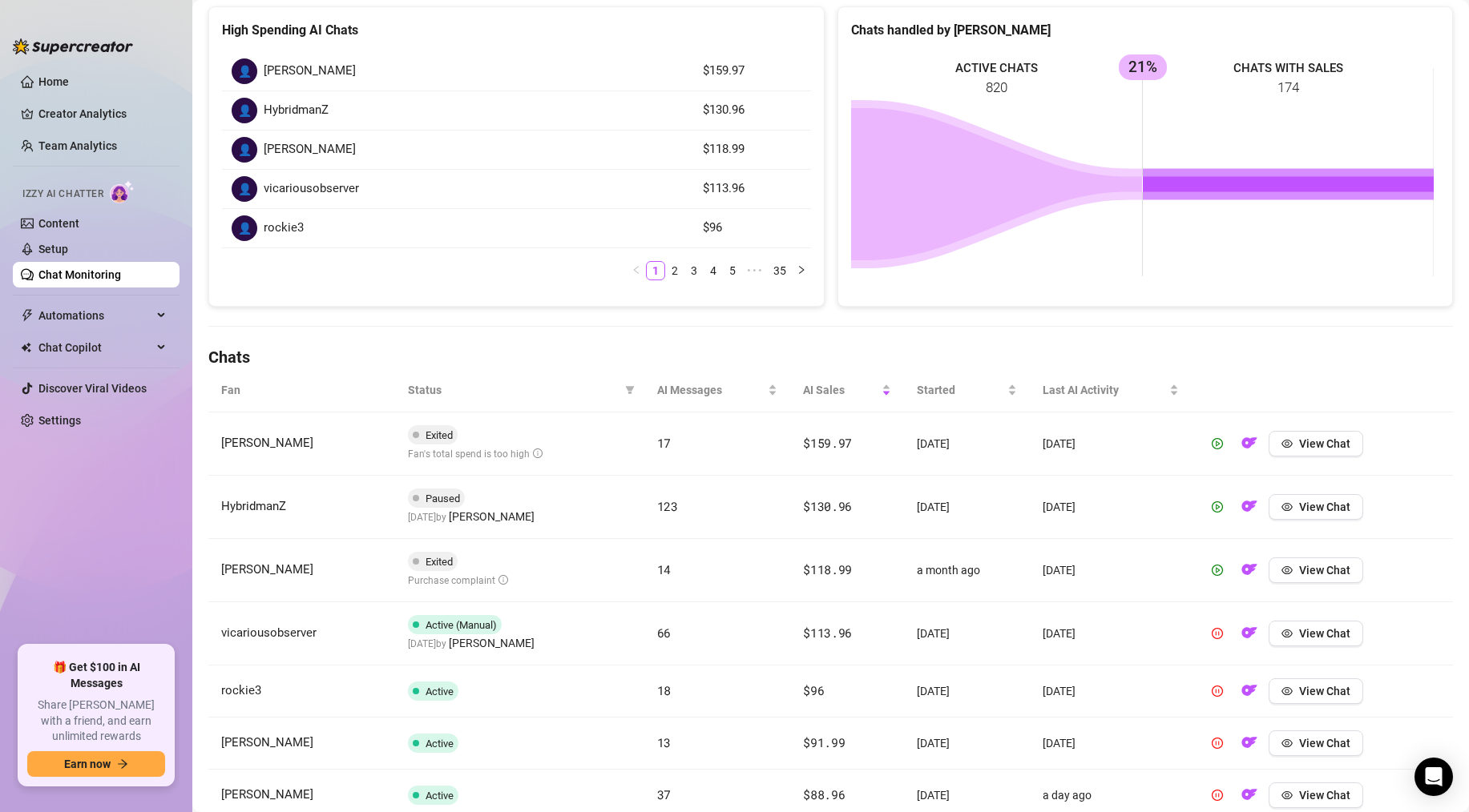
scroll to position [0, 0]
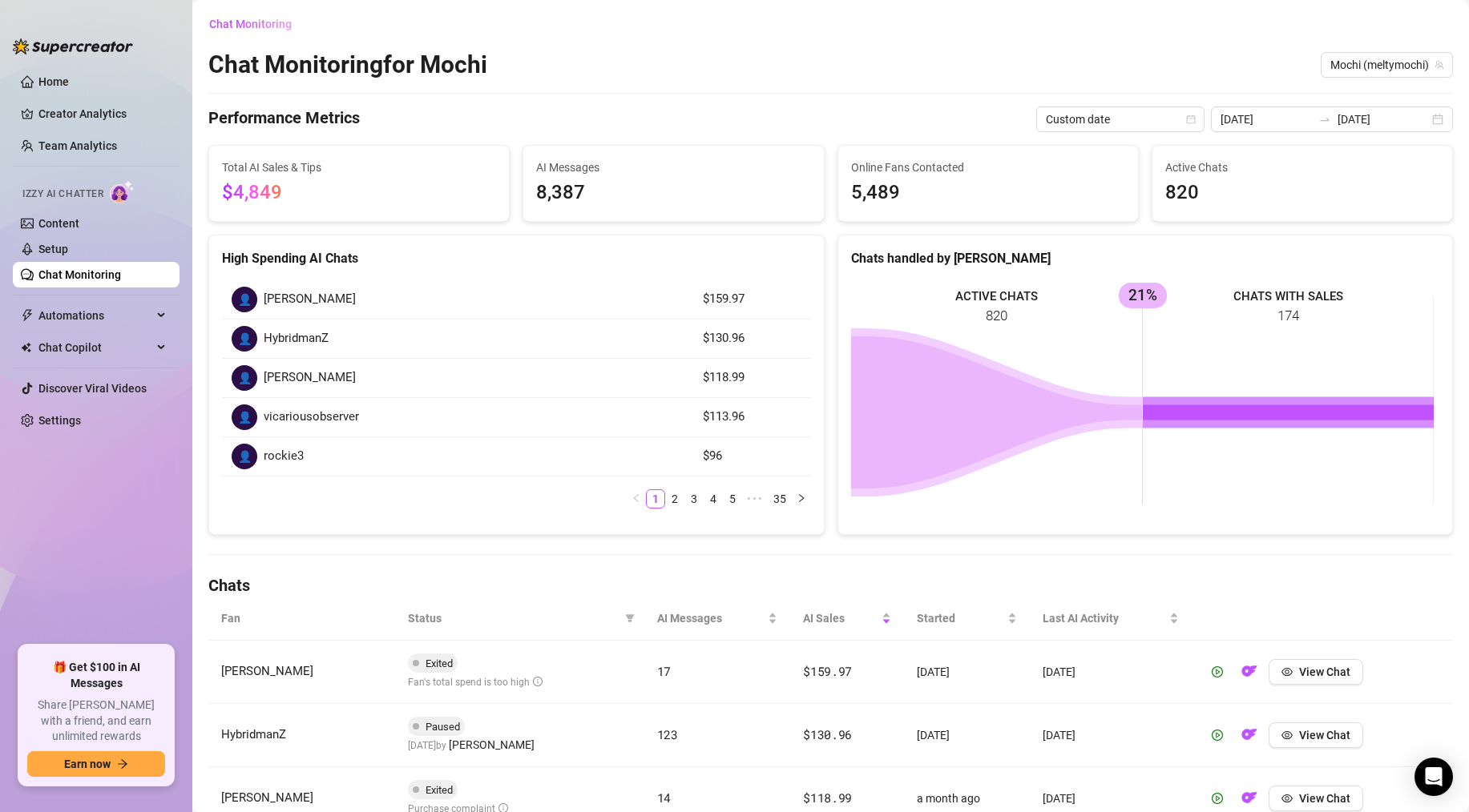
click at [410, 188] on span "$4,849" at bounding box center [359, 193] width 274 height 31
click at [241, 191] on span "$4,849" at bounding box center [252, 192] width 61 height 23
click at [408, 178] on span "$4,849" at bounding box center [359, 193] width 274 height 31
click at [66, 423] on link "Settings" at bounding box center [60, 420] width 42 height 13
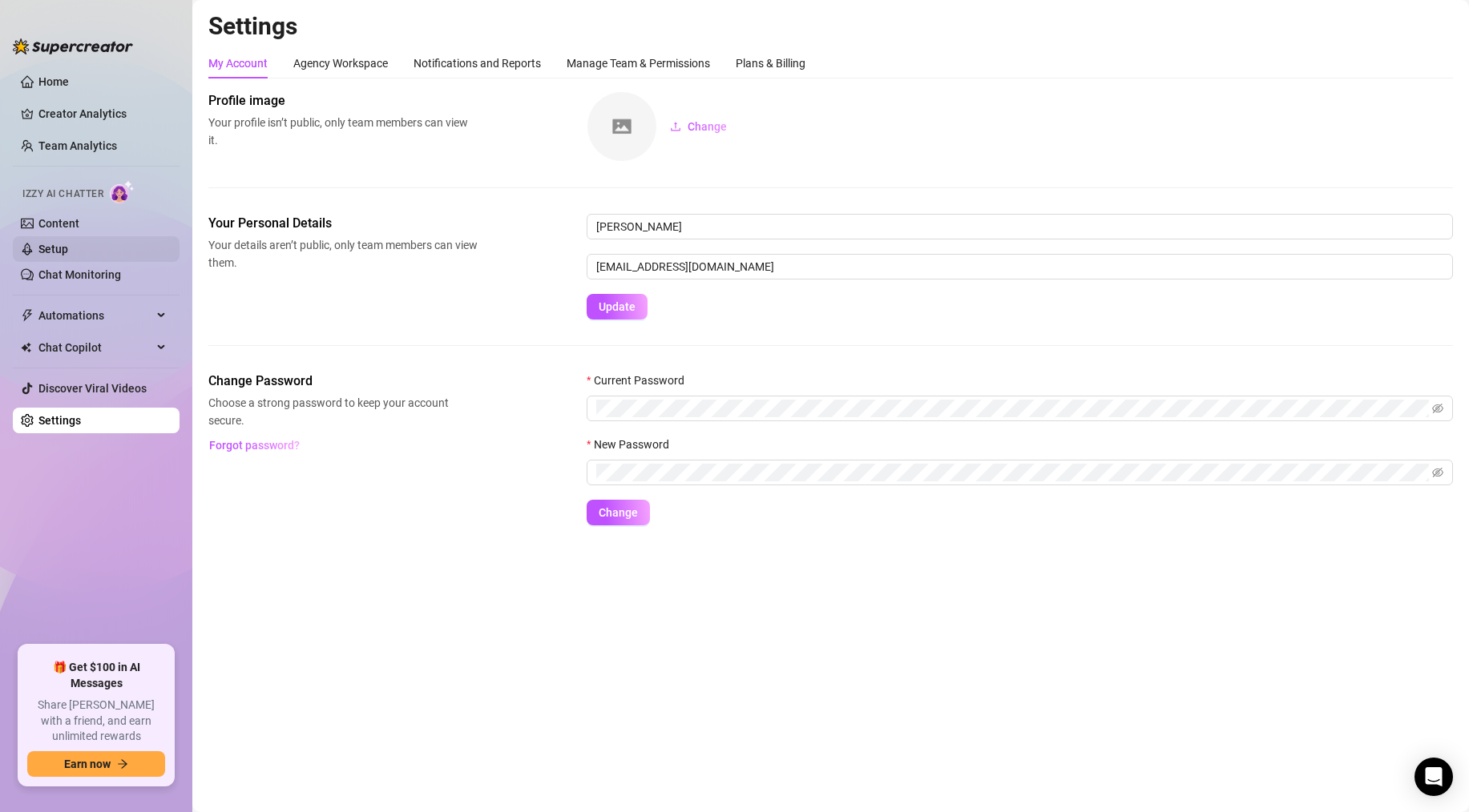
click at [68, 255] on link "Setup" at bounding box center [53, 249] width 30 height 13
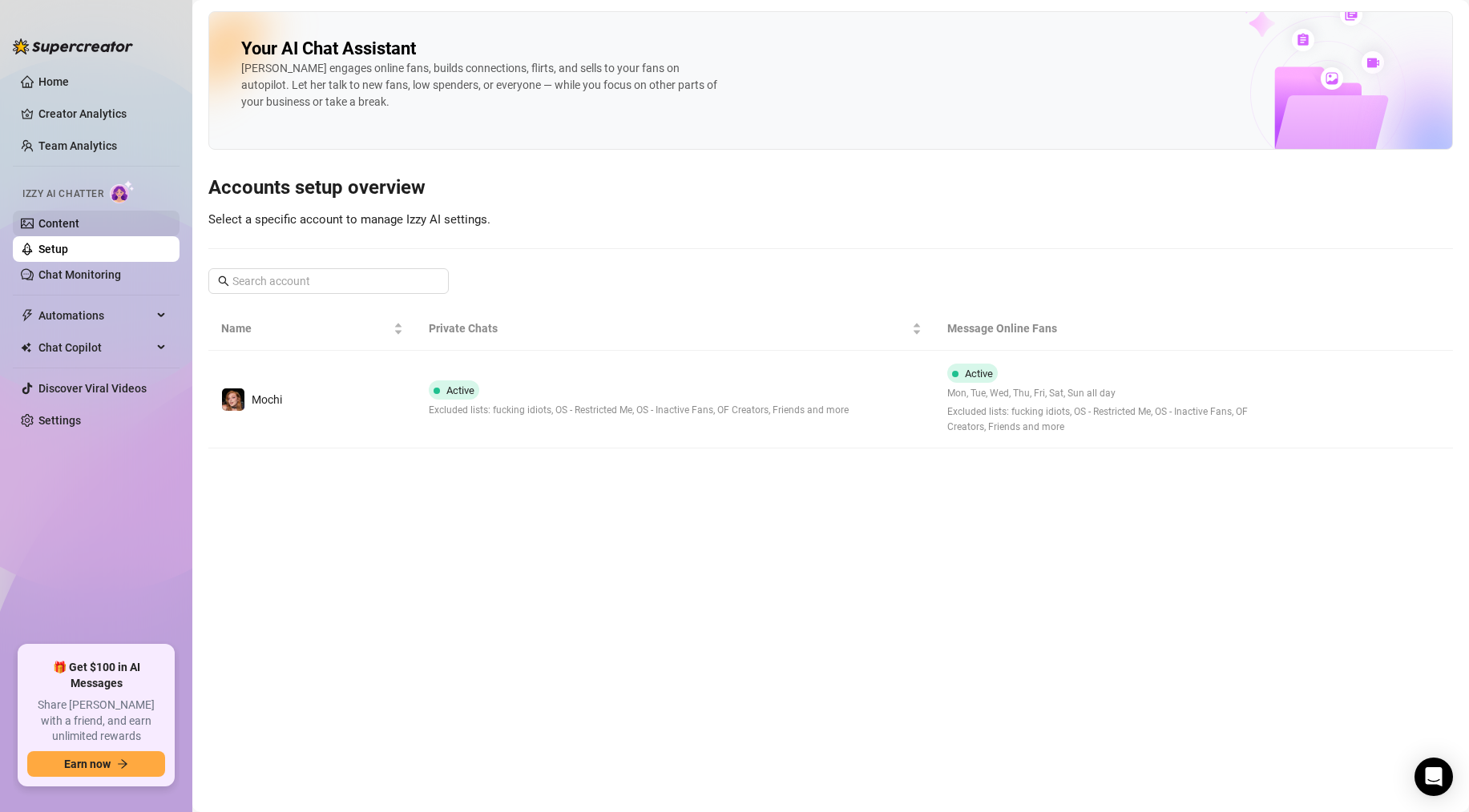
click at [66, 230] on link "Content" at bounding box center [59, 224] width 41 height 13
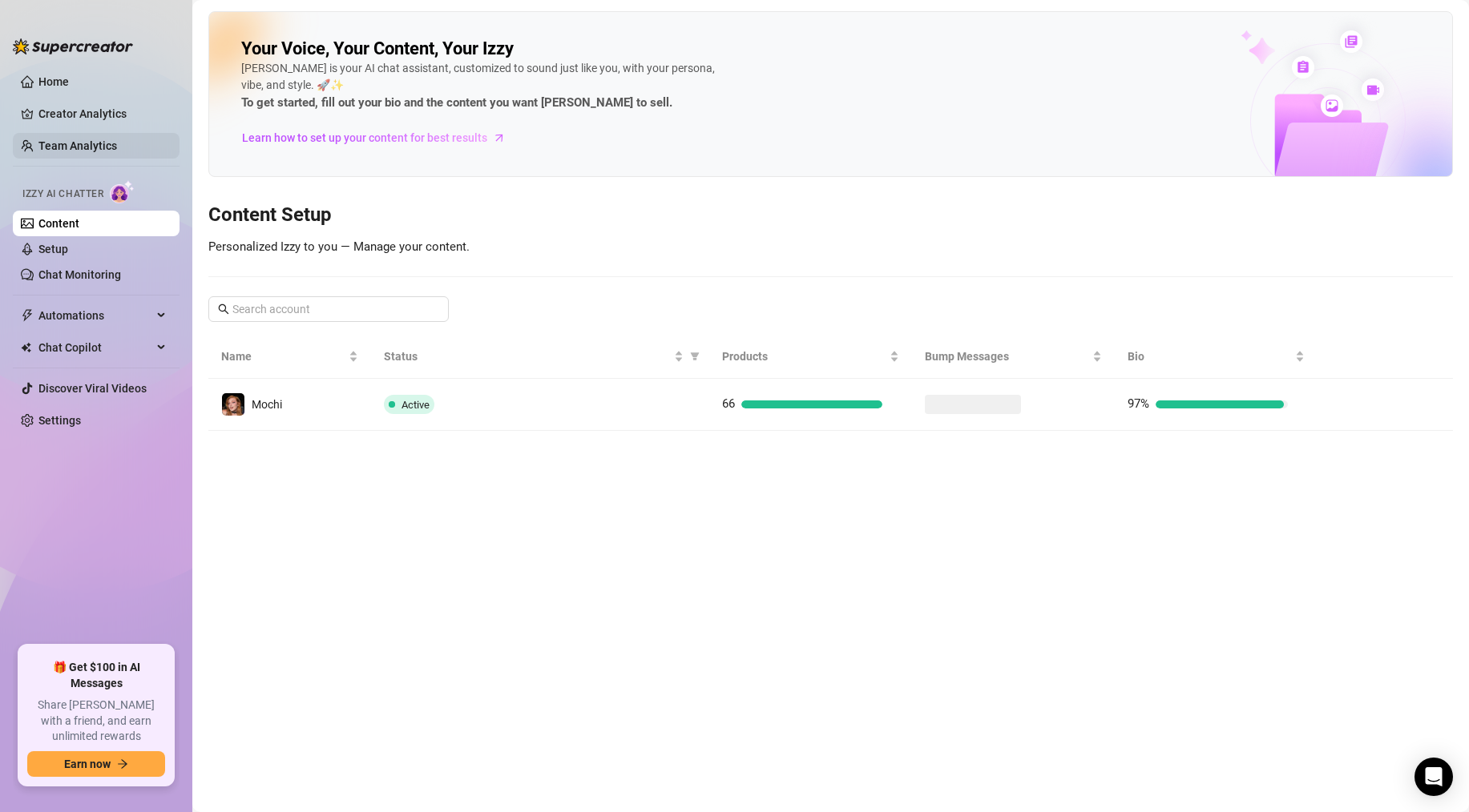
click at [53, 148] on link "Team Analytics" at bounding box center [78, 146] width 79 height 13
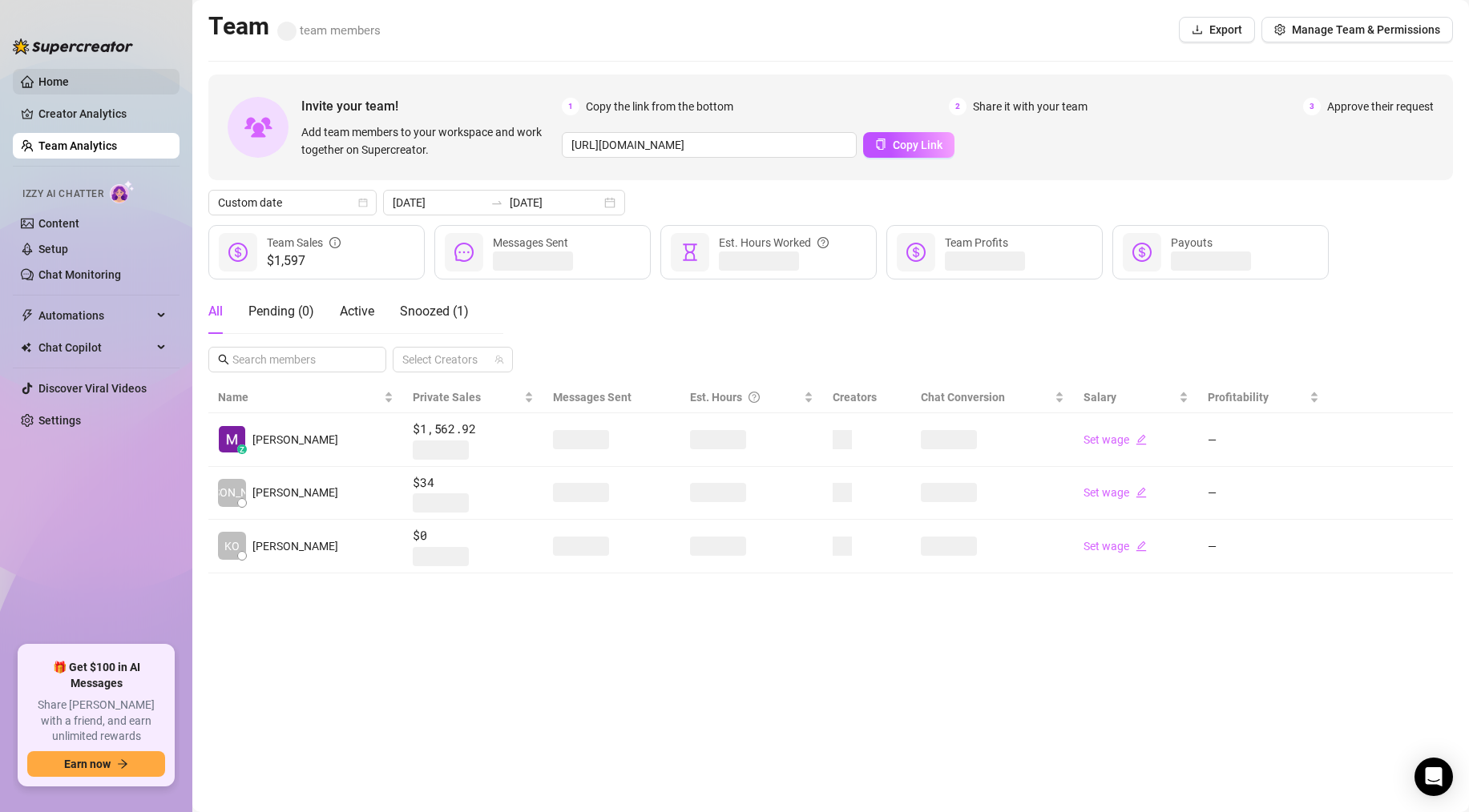
click at [54, 75] on link "Home" at bounding box center [53, 82] width 31 height 13
